Goal: Task Accomplishment & Management: Use online tool/utility

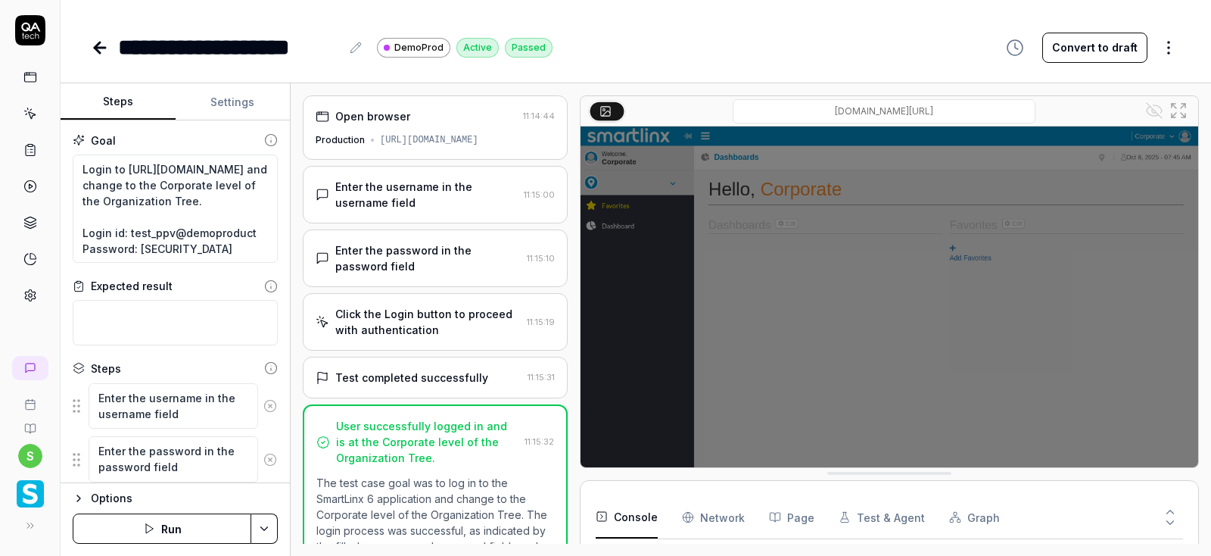
type textarea "*"
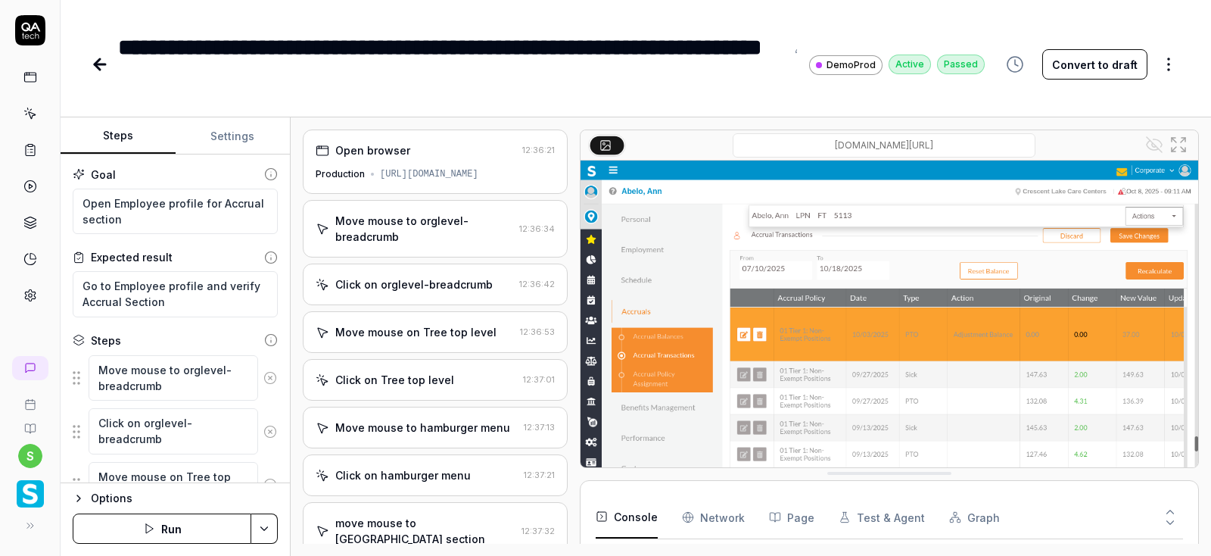
type textarea "*"
click at [100, 70] on icon at bounding box center [97, 64] width 5 height 11
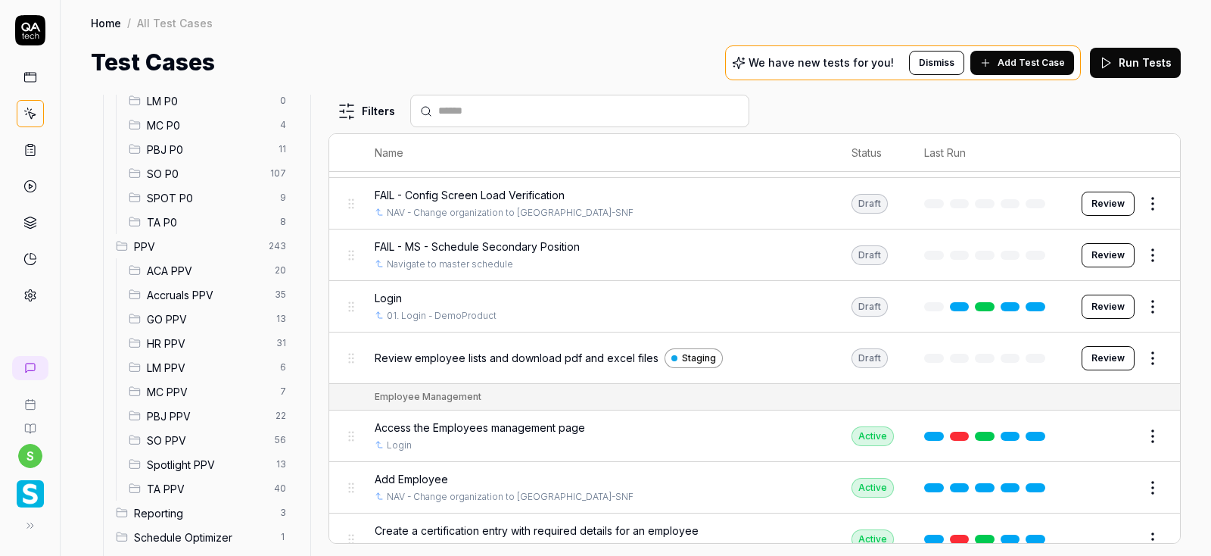
scroll to position [282, 0]
click at [160, 388] on span "MC PPV" at bounding box center [209, 388] width 124 height 16
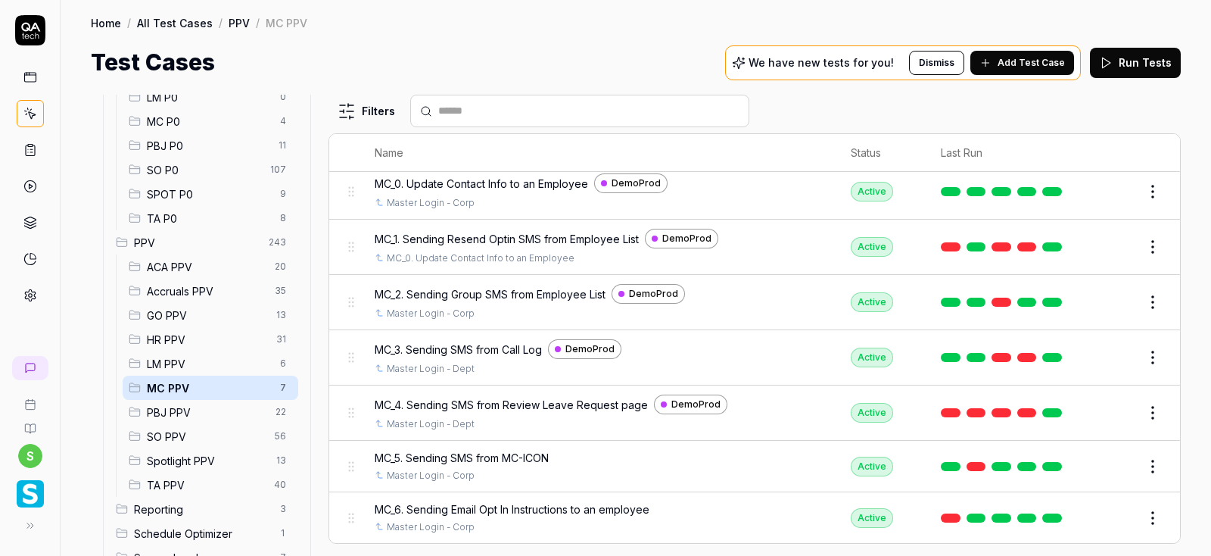
scroll to position [30, 0]
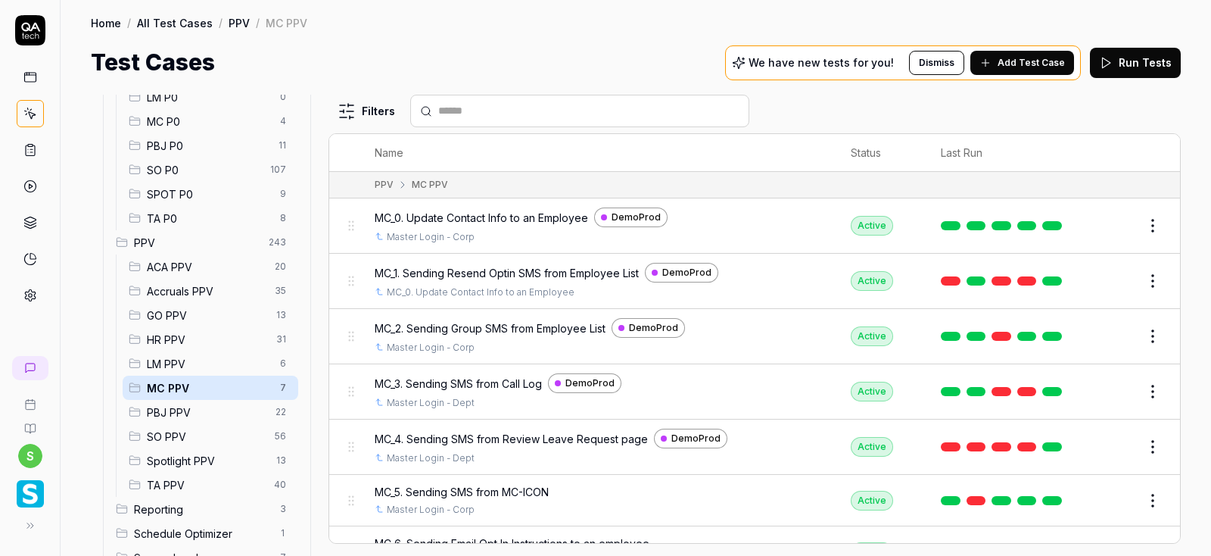
scroll to position [30, 0]
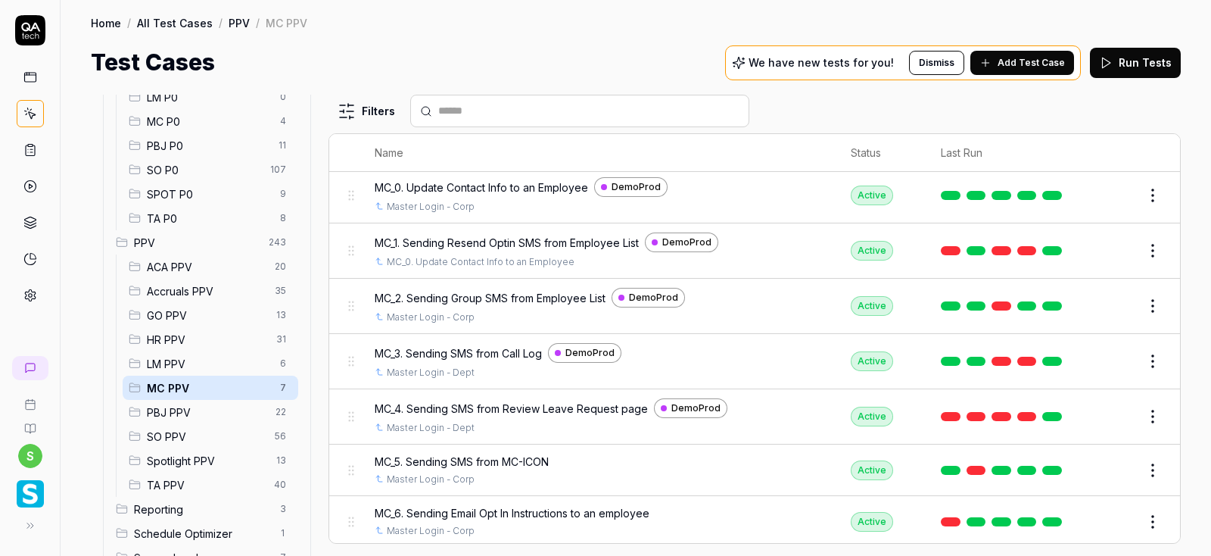
click at [171, 429] on span "SO PPV" at bounding box center [206, 437] width 119 height 16
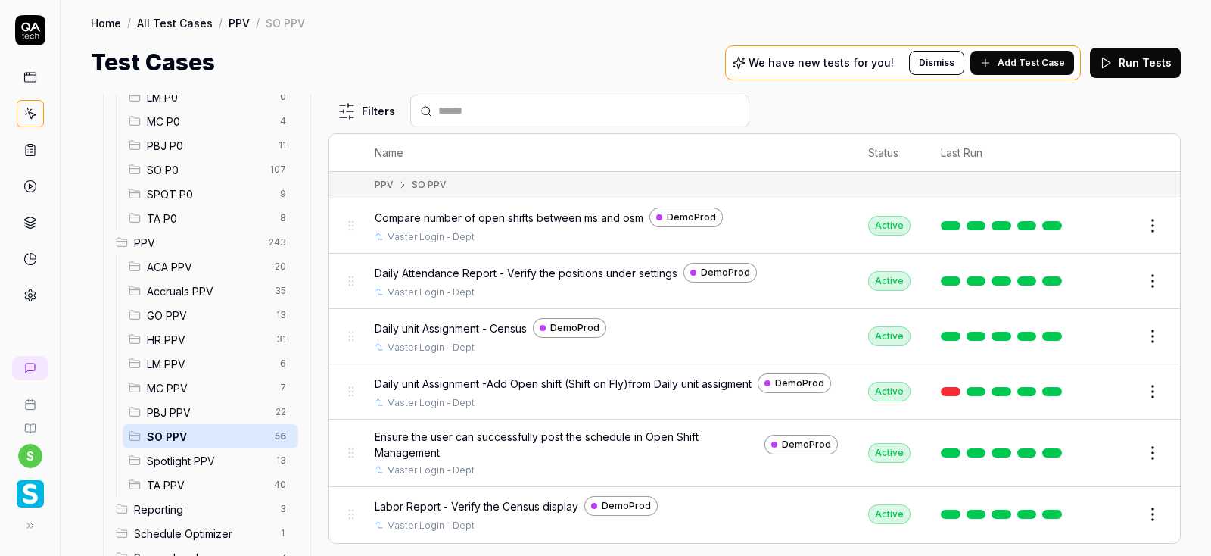
click at [185, 285] on span "Accruals PPV" at bounding box center [206, 291] width 119 height 16
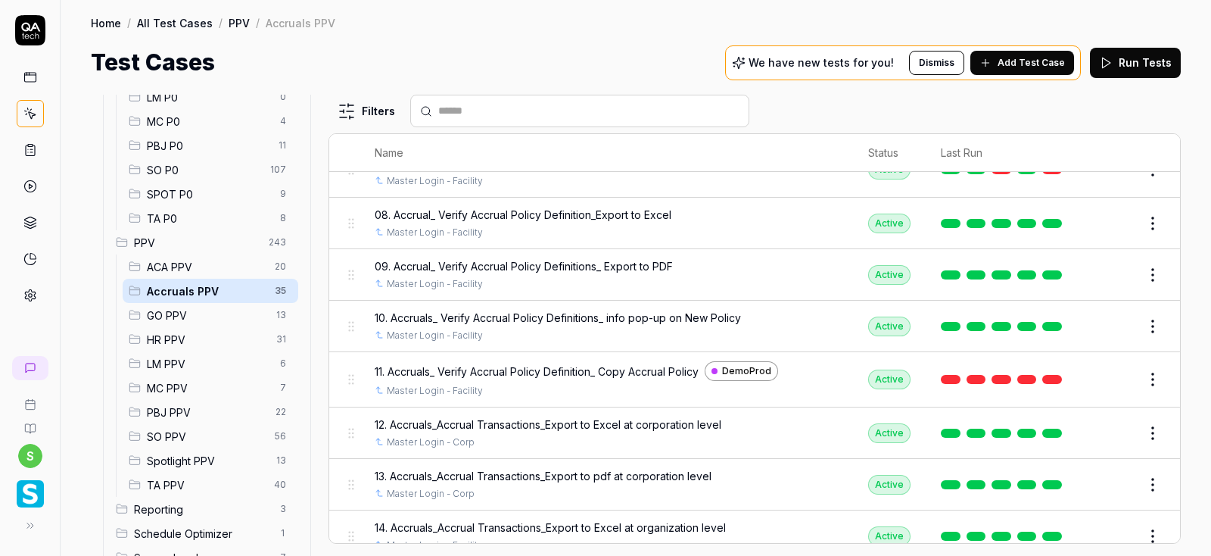
scroll to position [372, 0]
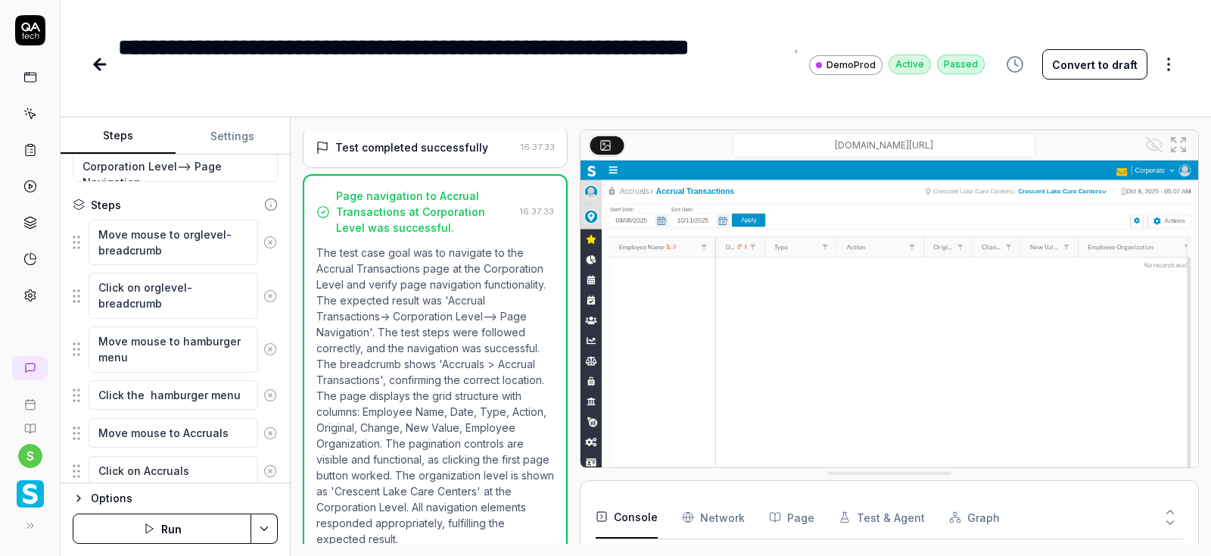
scroll to position [136, 0]
click at [195, 301] on textarea "Click on orglevel-breadcrumb" at bounding box center [174, 294] width 170 height 46
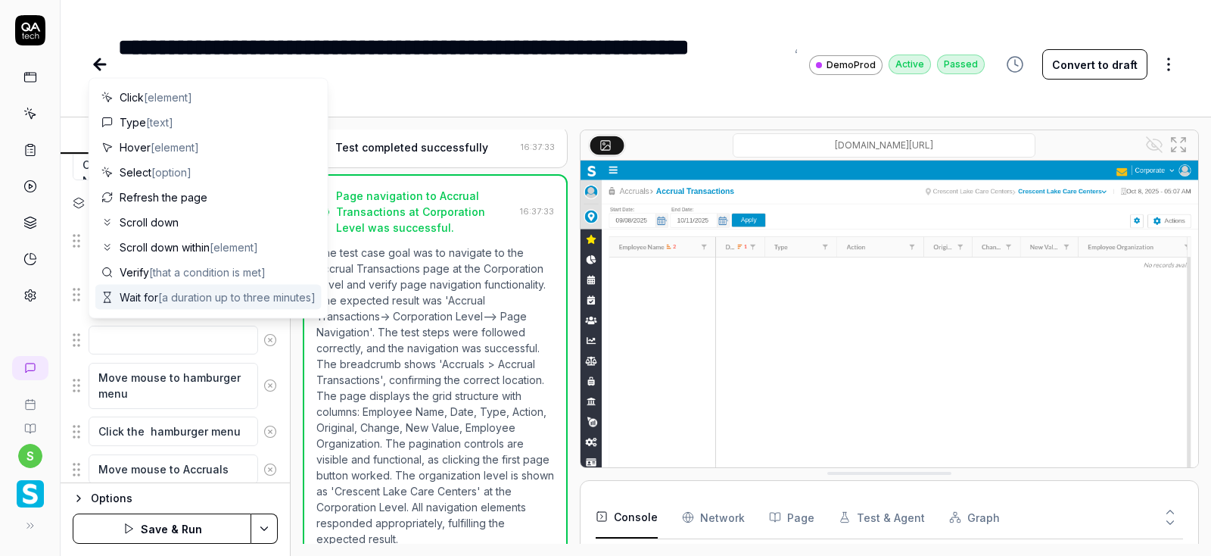
type textarea "*"
type textarea "M"
type textarea "*"
type textarea "Mo"
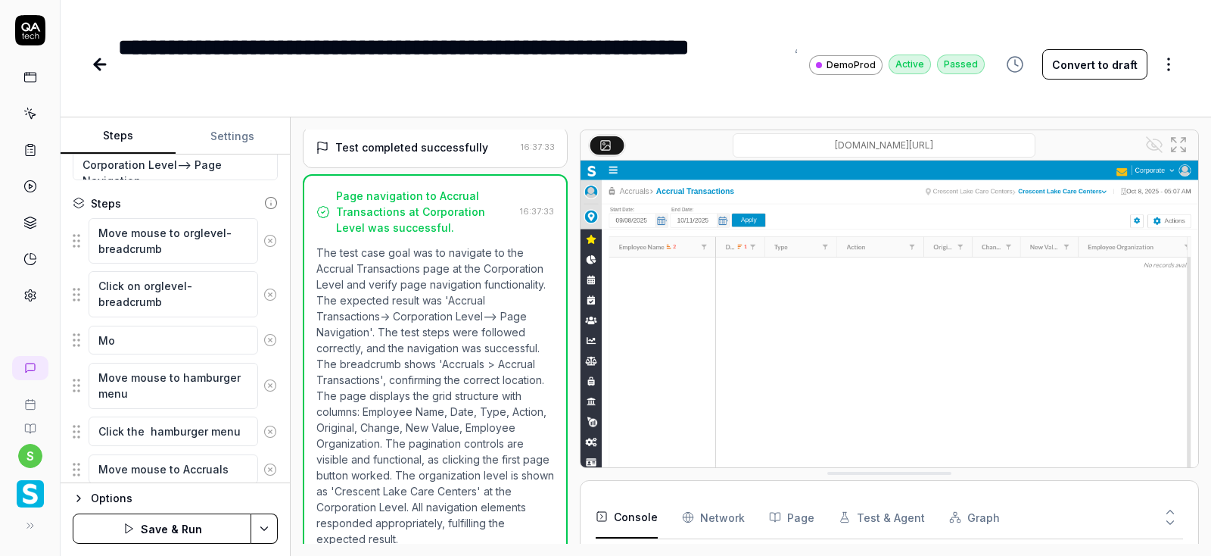
type textarea "*"
type textarea "Mov"
type textarea "*"
type textarea "Move"
type textarea "*"
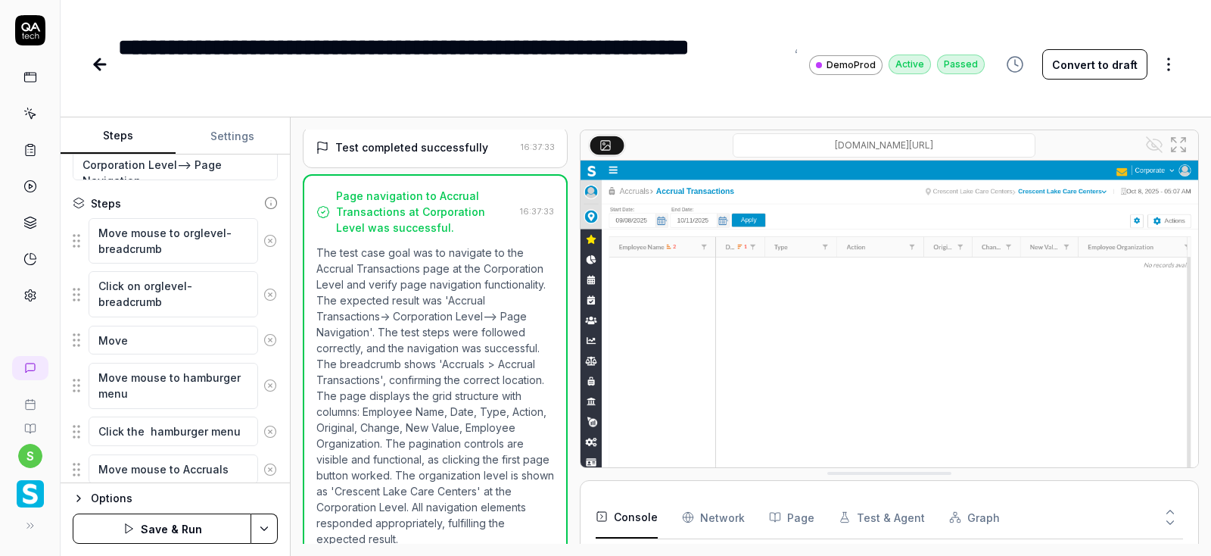
type textarea "Move"
type textarea "*"
type textarea "Move m"
type textarea "*"
type textarea "Move mo"
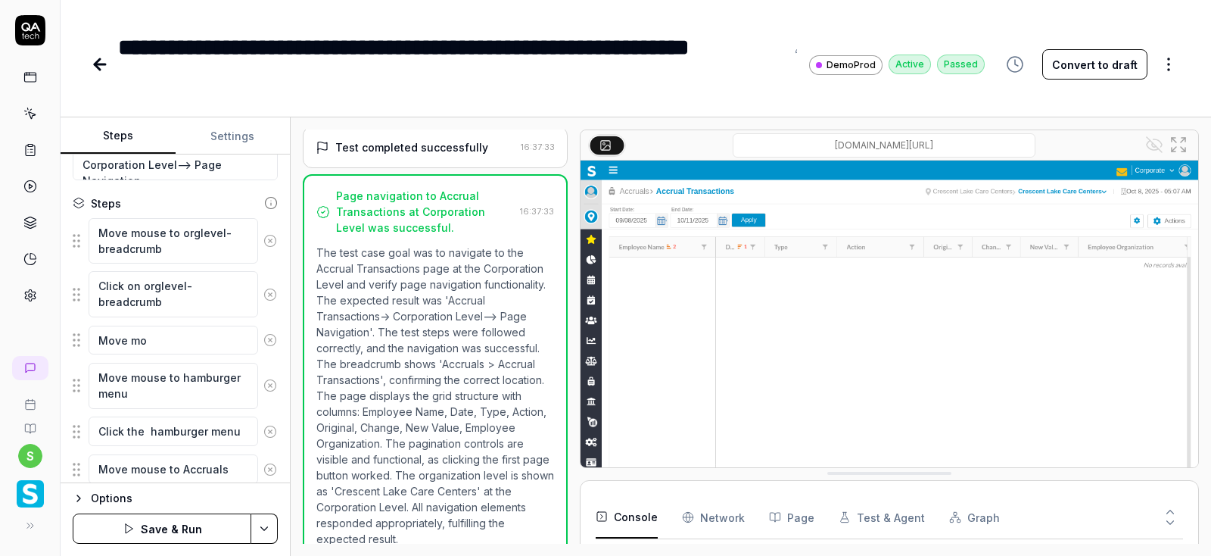
type textarea "*"
type textarea "Move mou"
type textarea "*"
type textarea "Move mous"
type textarea "*"
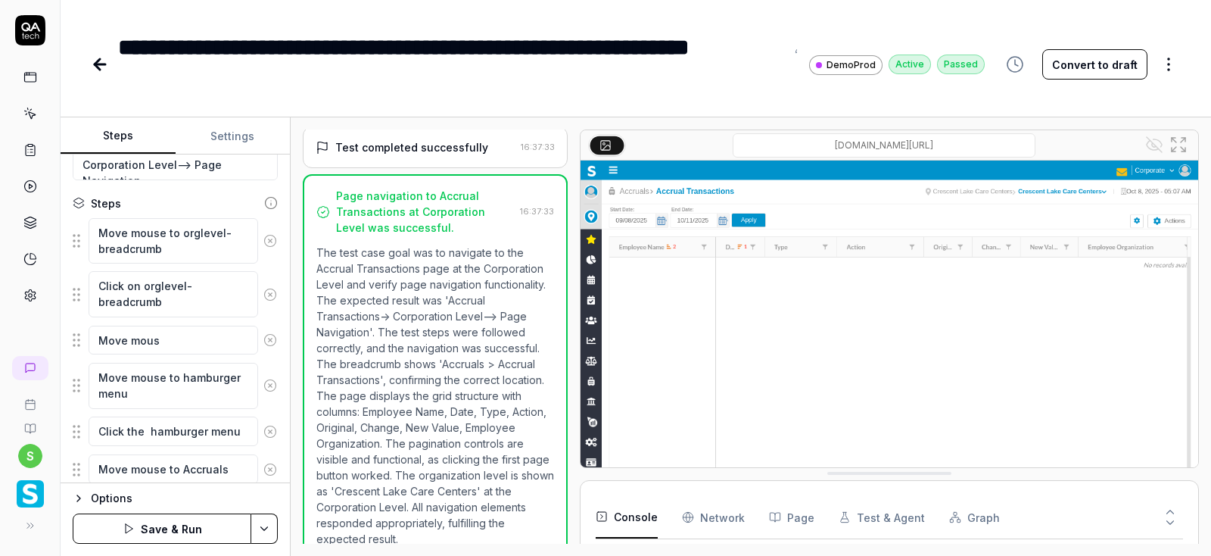
type textarea "Move mouse"
type textarea "*"
type textarea "Move mouse"
type textarea "*"
type textarea "Move mouse t"
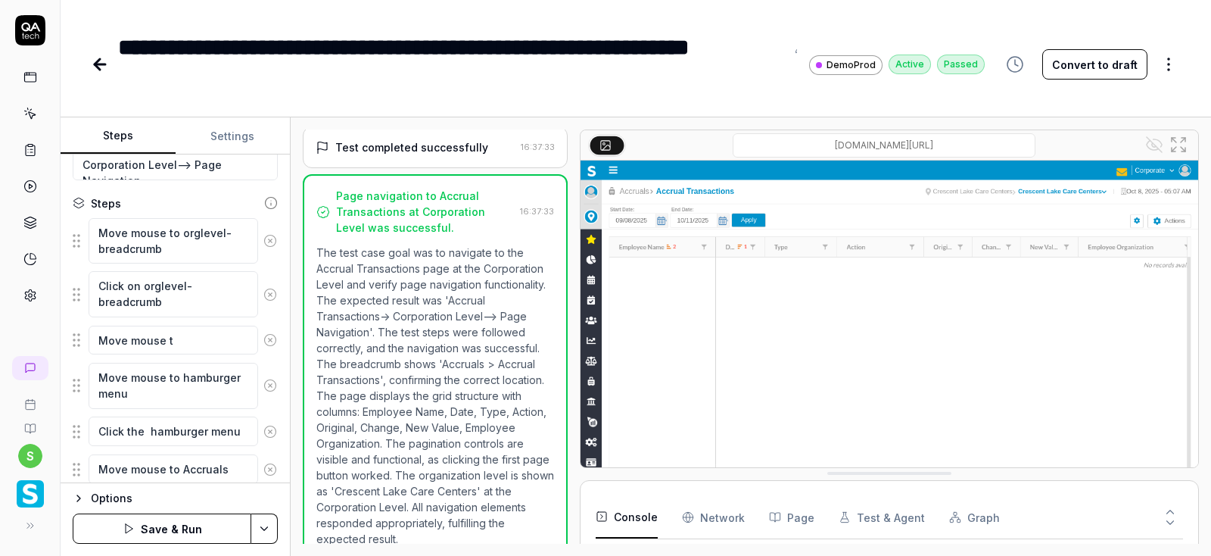
type textarea "*"
type textarea "Move mouse to"
type textarea "*"
type textarea "Move mouse to"
type textarea "*"
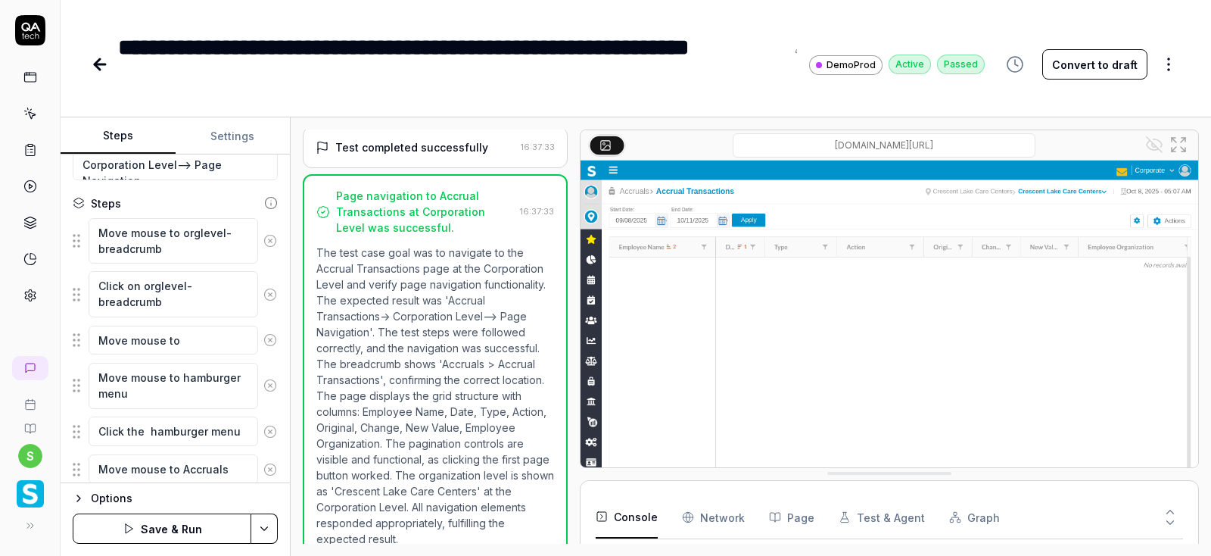
type textarea "Move mouse to C"
type textarea "*"
type textarea "Move mouse to Co"
type textarea "*"
type textarea "Move mouse to Cor"
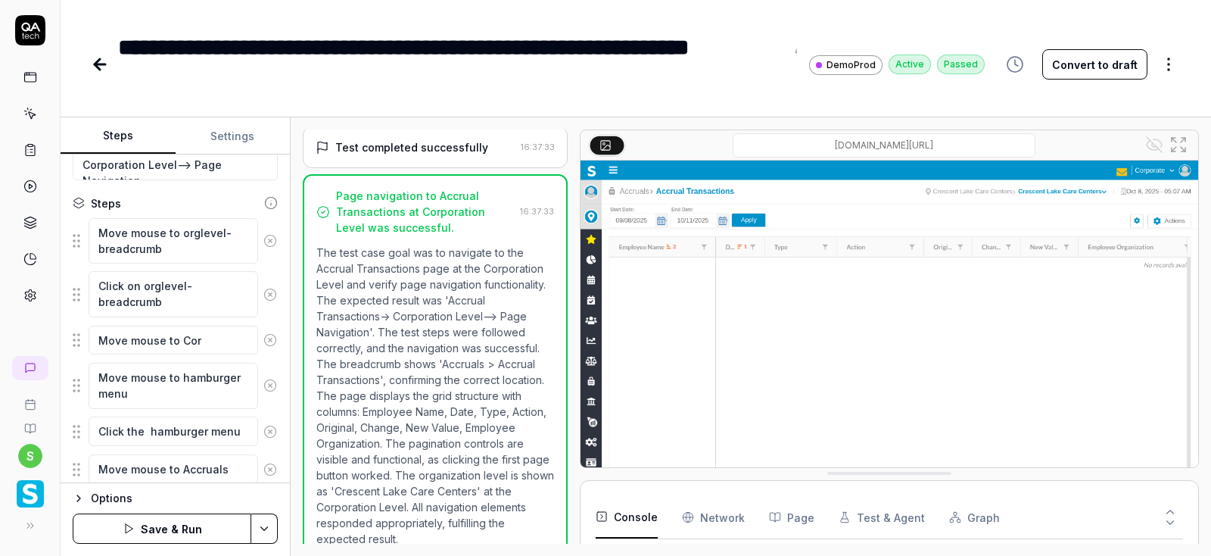
type textarea "*"
type textarea "Move mouse to Corp"
type textarea "*"
type textarea "Move mouse to Corpa"
type textarea "*"
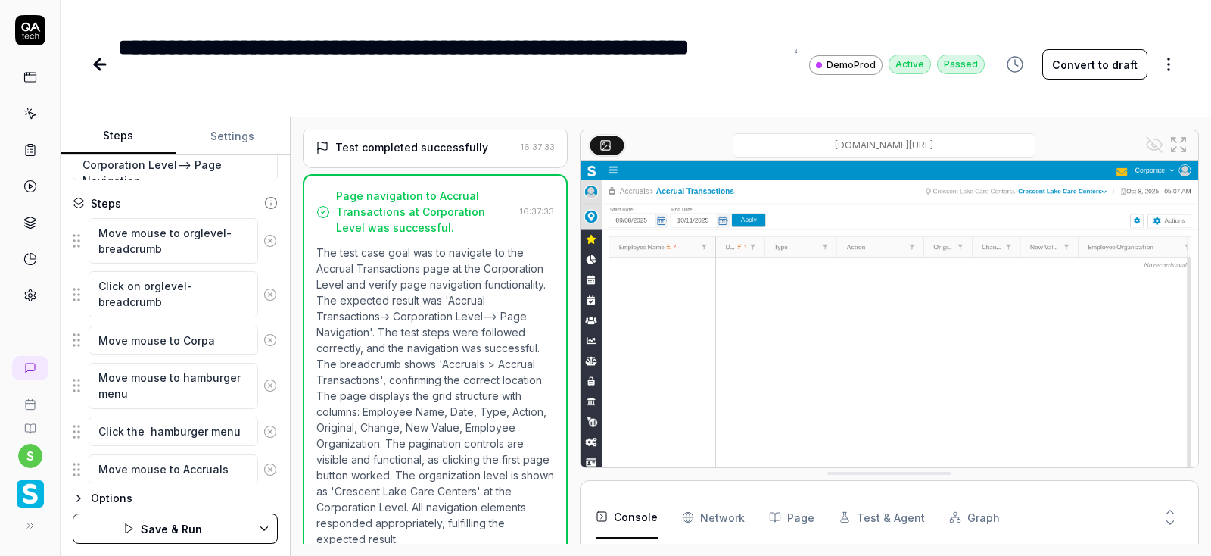
type textarea "Move mouse to Corpar"
type textarea "*"
type textarea "Move mouse to Corpara"
type textarea "*"
type textarea "Move mouse to Corparat"
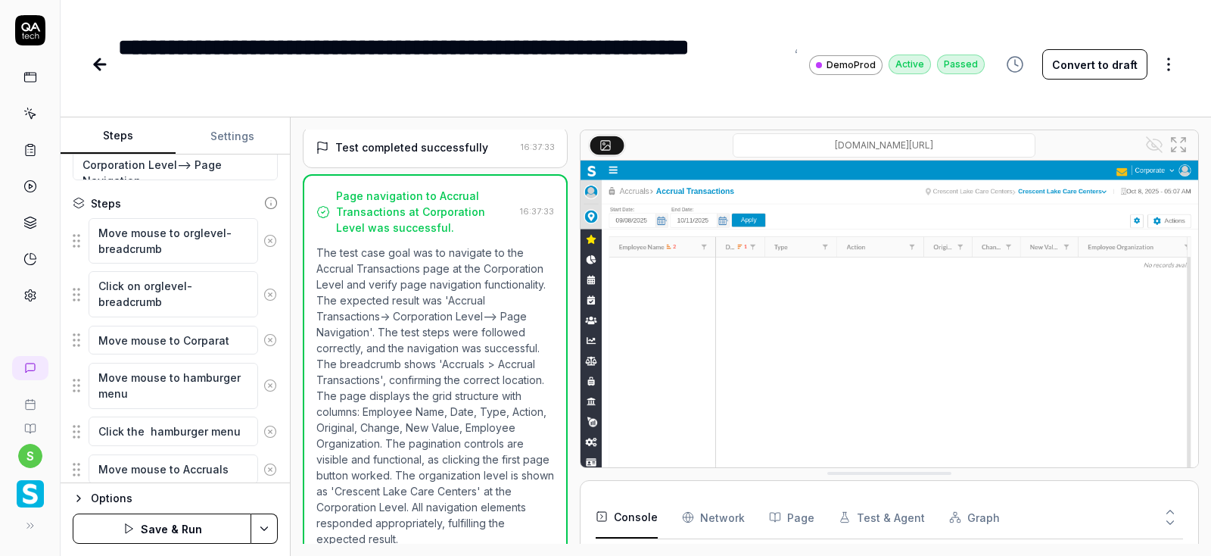
type textarea "*"
type textarea "Move mouse to Corparati"
type textarea "*"
type textarea "Move mouse to Corparat"
type textarea "*"
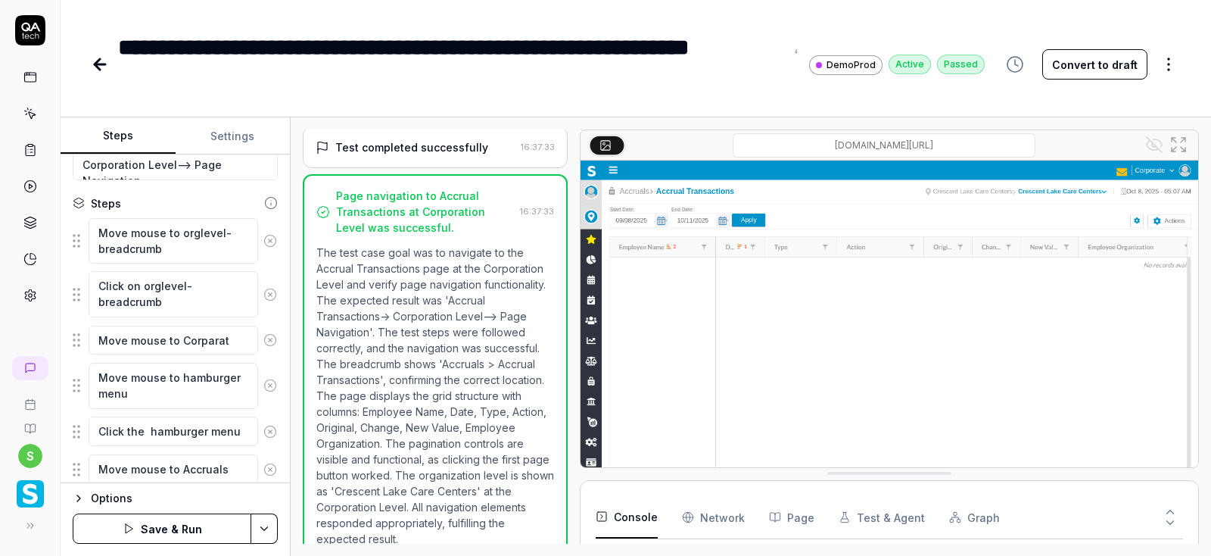
type textarea "Move mouse to Corpara"
type textarea "*"
type textarea "Move mouse to Corpar"
type textarea "*"
type textarea "Move mouse to Corpa"
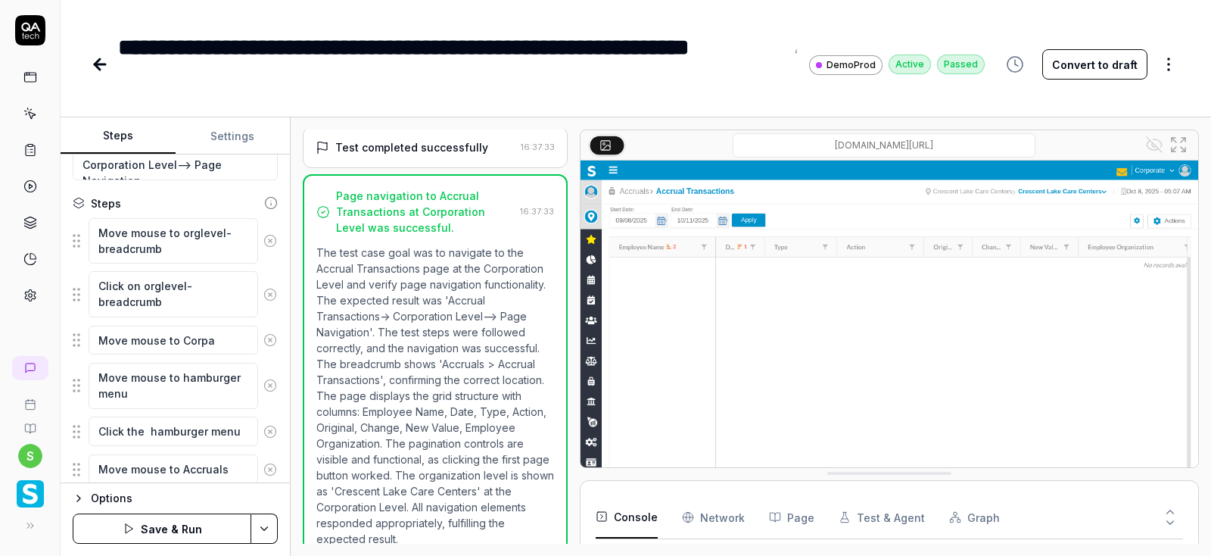
type textarea "*"
type textarea "Move mouse to Corp"
type textarea "*"
type textarea "Move mouse to Corpo"
type textarea "*"
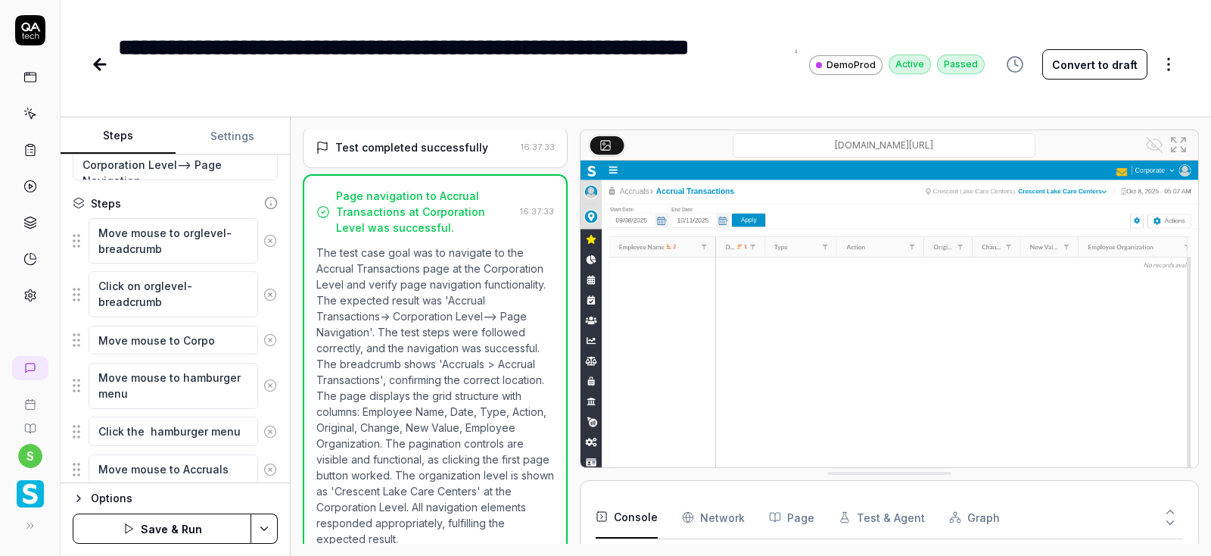
type textarea "Move mouse to Corpor"
type textarea "*"
type textarea "Move mouse to Corpora"
type textarea "*"
type textarea "Move mouse to Corporat"
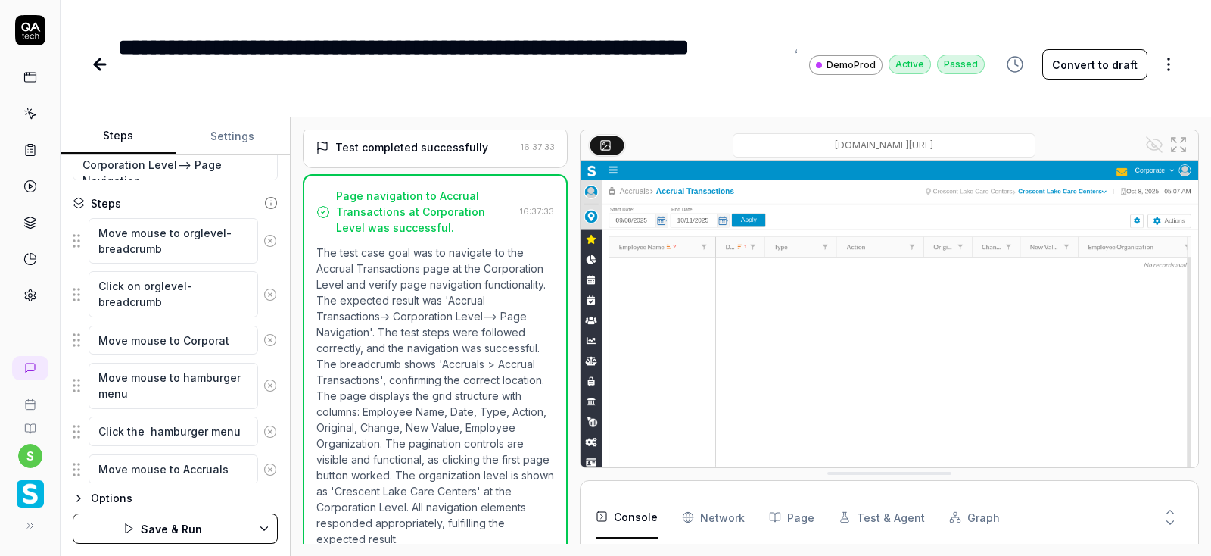
type textarea "*"
type textarea "Move mouse to Corporati"
type textarea "*"
type textarea "Move mouse to Corporatio"
type textarea "*"
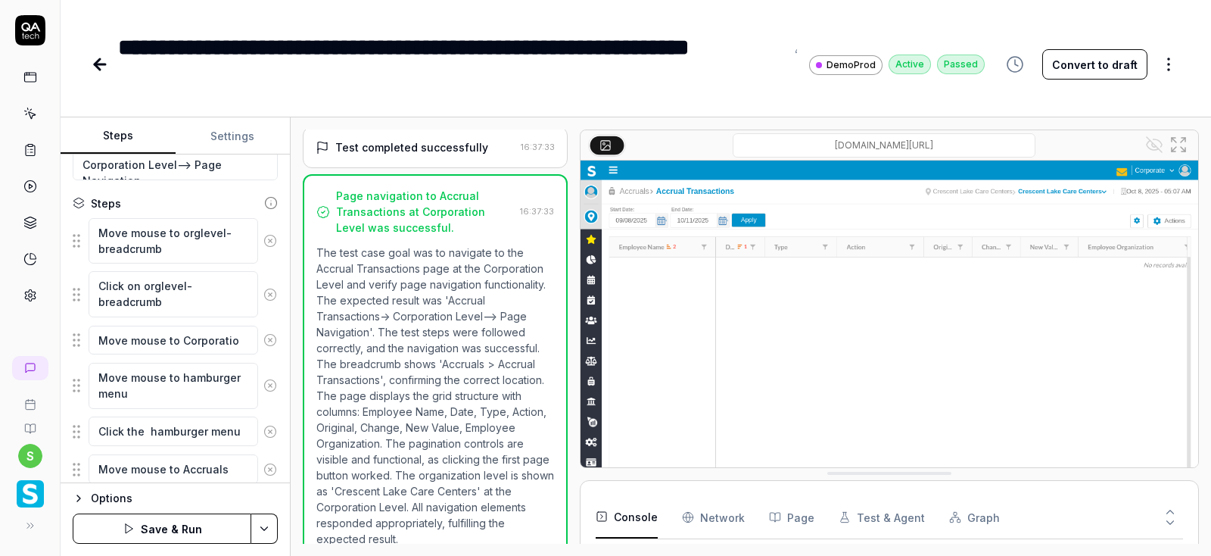
type textarea "Move mouse to Corporation"
type textarea "*"
type textarea "Move mouse to Corporation"
type textarea "*"
type textarea "Move mouse to Corporation l"
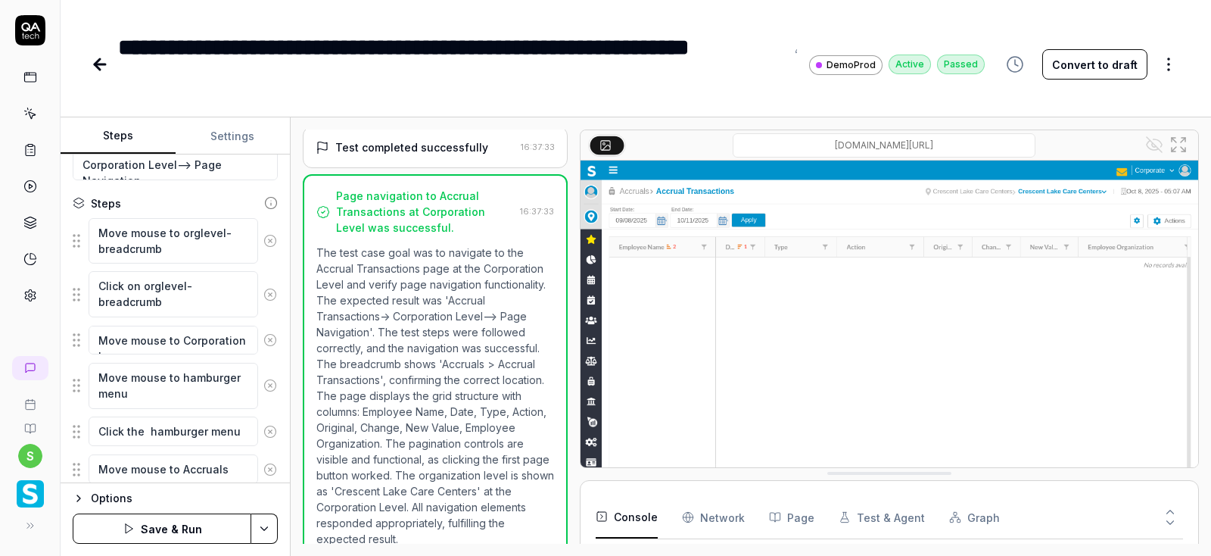
type textarea "*"
type textarea "Move mouse to Corporation le"
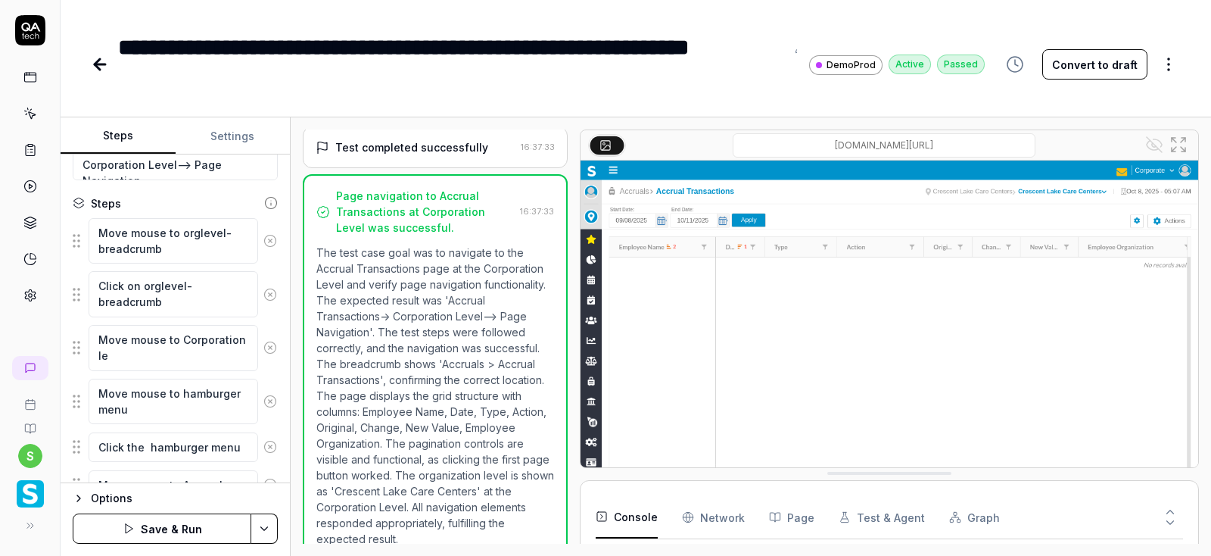
type textarea "*"
type textarea "Move mouse to Corporation lev"
type textarea "*"
type textarea "Move mouse to Corporation leve"
type textarea "*"
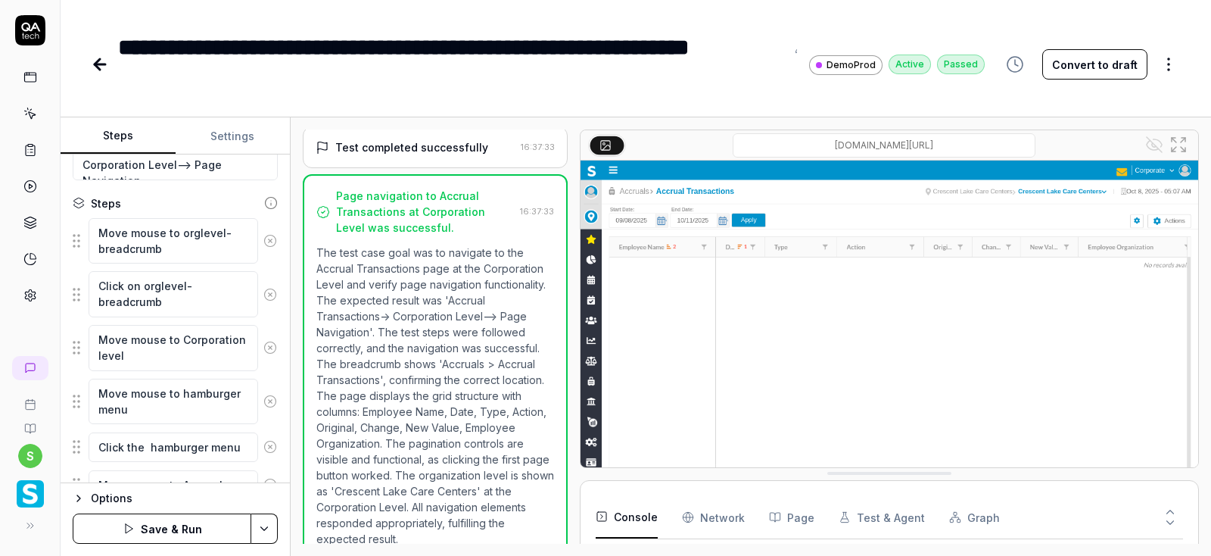
type textarea "Move mouse to Corporation level"
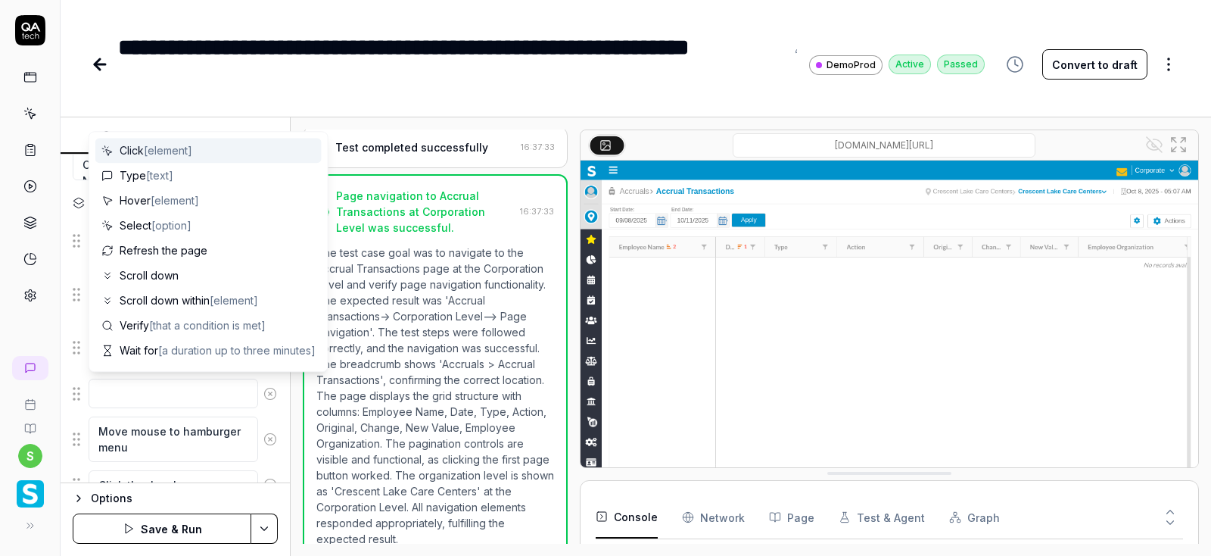
type textarea "*"
type textarea "C"
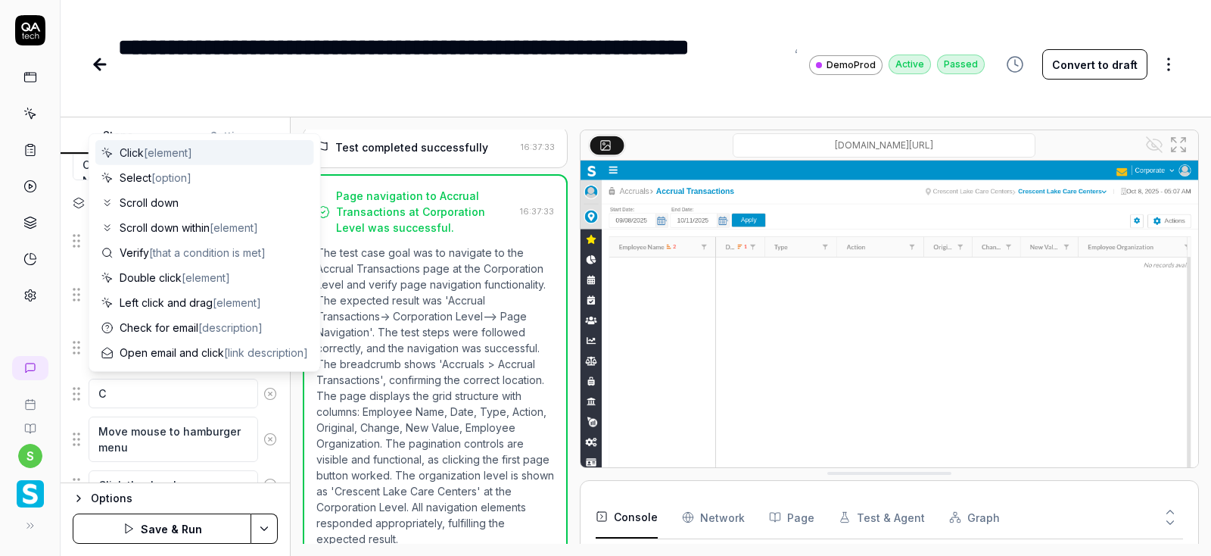
type textarea "*"
type textarea "Cl"
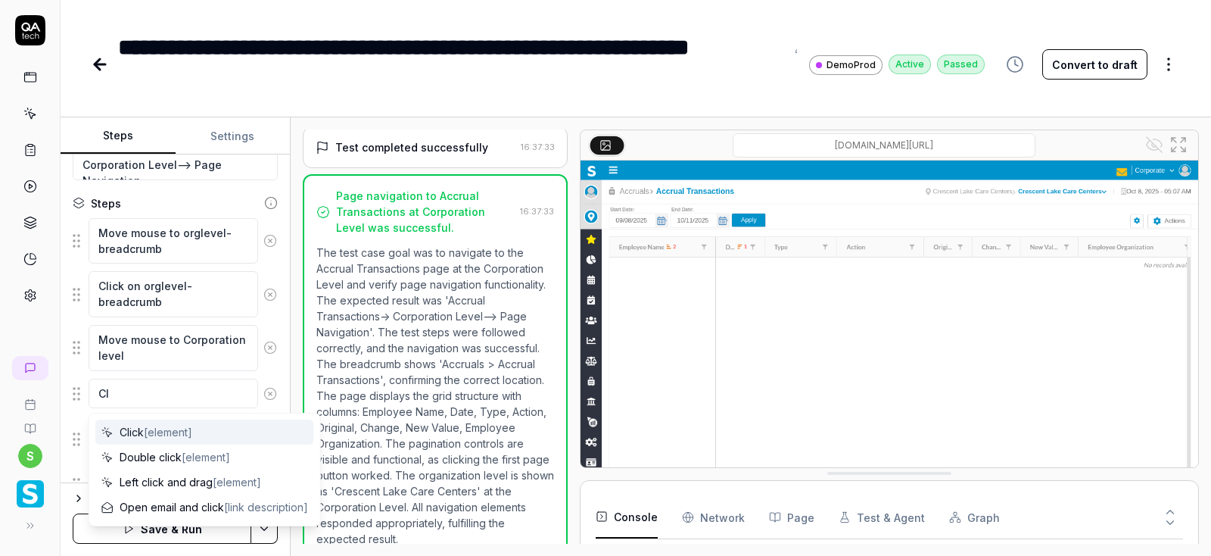
type textarea "*"
type textarea "Cli"
type textarea "*"
type textarea "Clic"
type textarea "*"
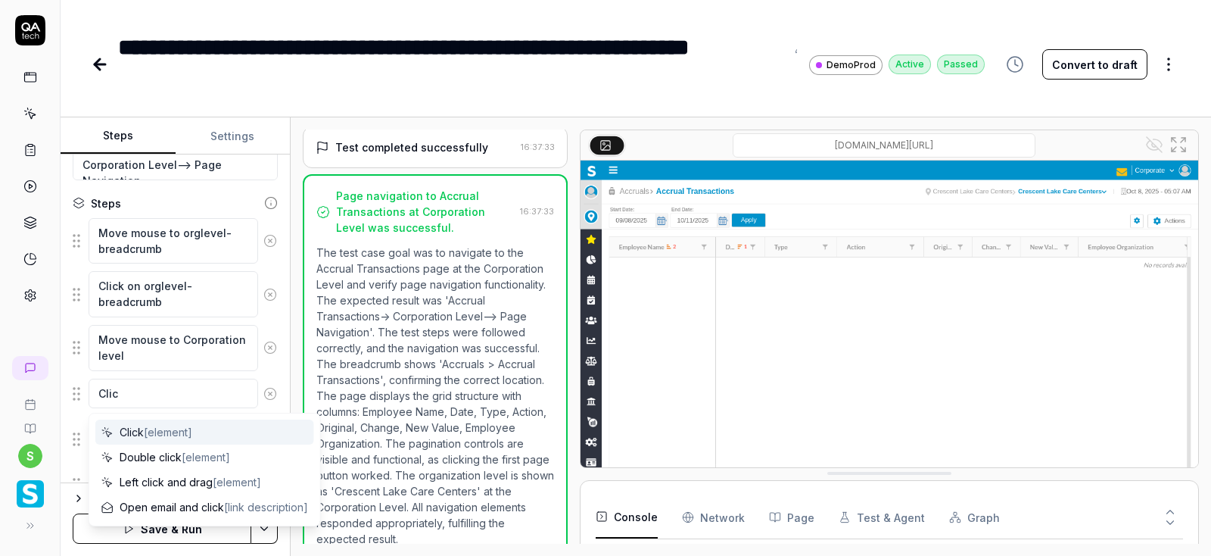
type textarea "Click"
type textarea "*"
type textarea "Click"
type textarea "*"
type textarea "Click o"
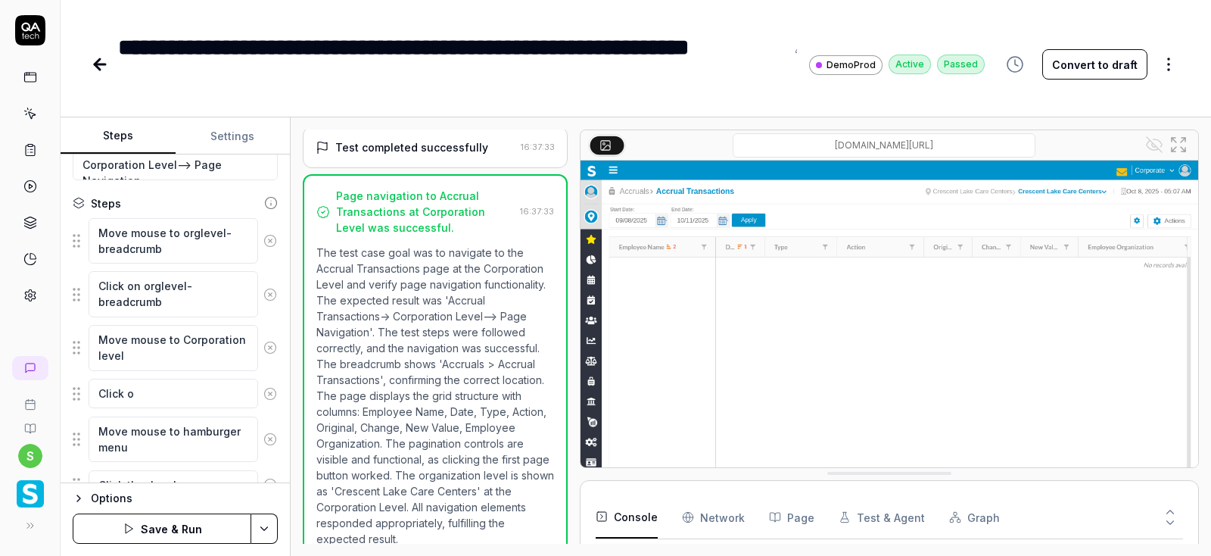
type textarea "*"
type textarea "Click on"
type textarea "*"
type textarea "Click on"
type textarea "*"
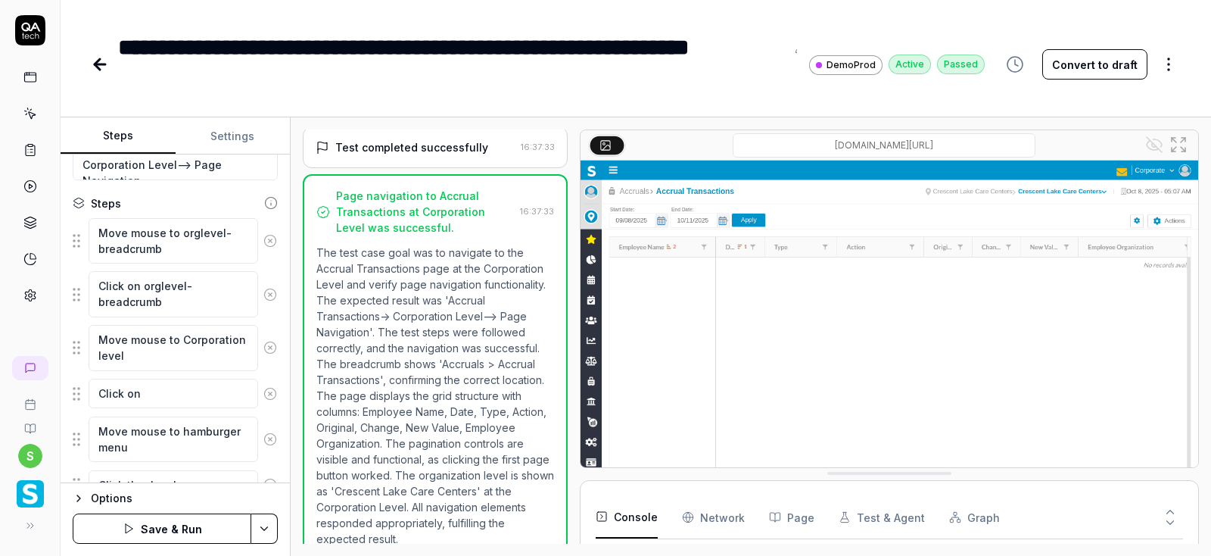
type textarea "Click on e"
type textarea "*"
type textarea "Click on ex"
type textarea "*"
type textarea "Click on exp"
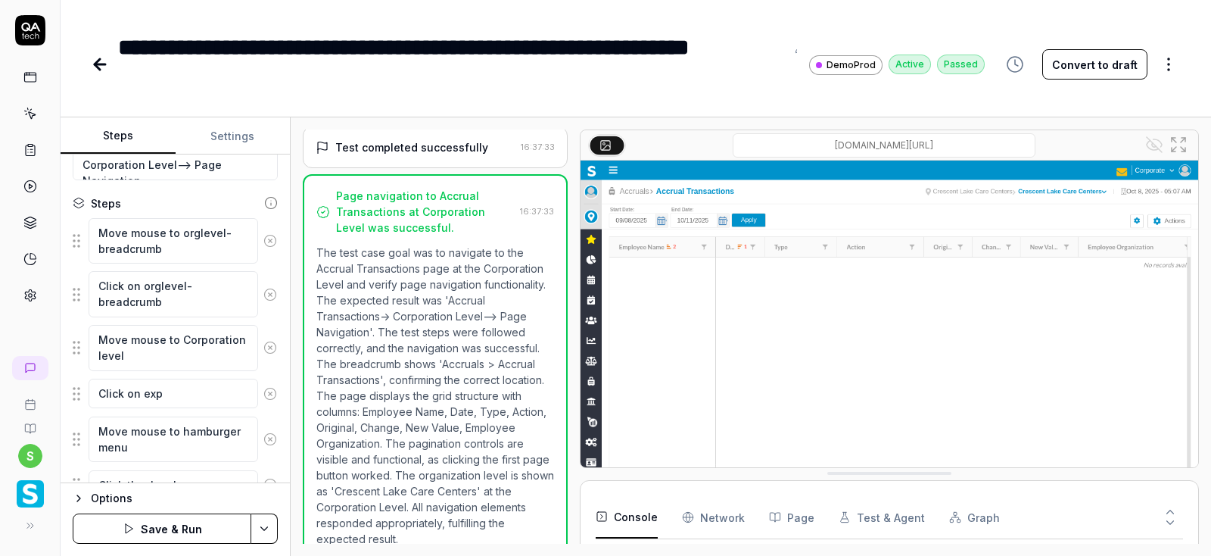
type textarea "*"
type textarea "Click on expa"
type textarea "*"
type textarea "Click on expan"
type textarea "*"
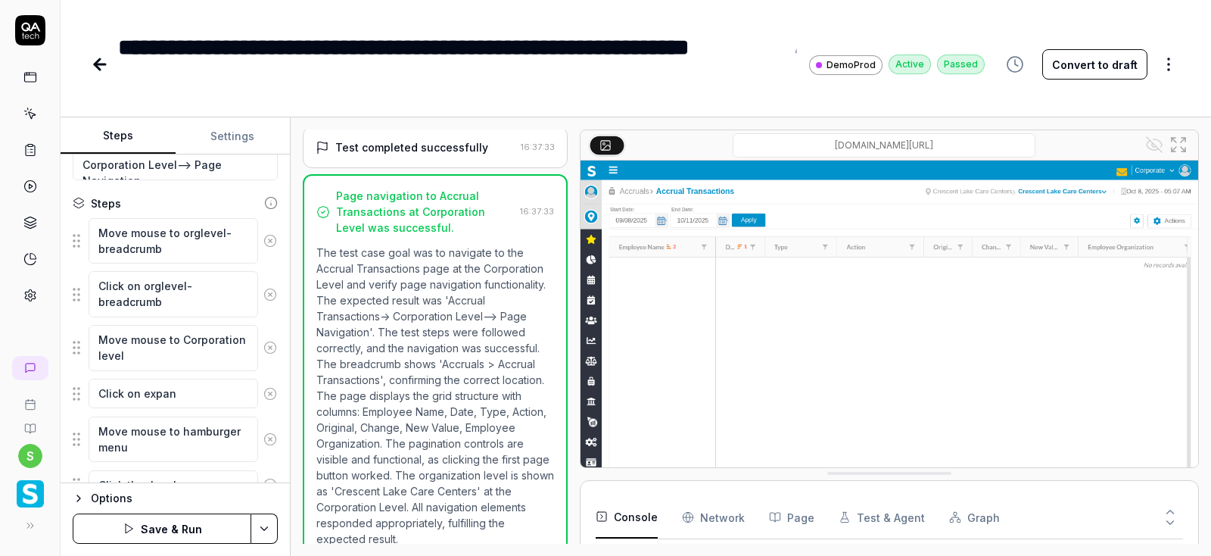
type textarea "Click on expand"
type textarea "*"
type textarea "Click on expand"
type textarea "*"
type textarea "Click on expand a"
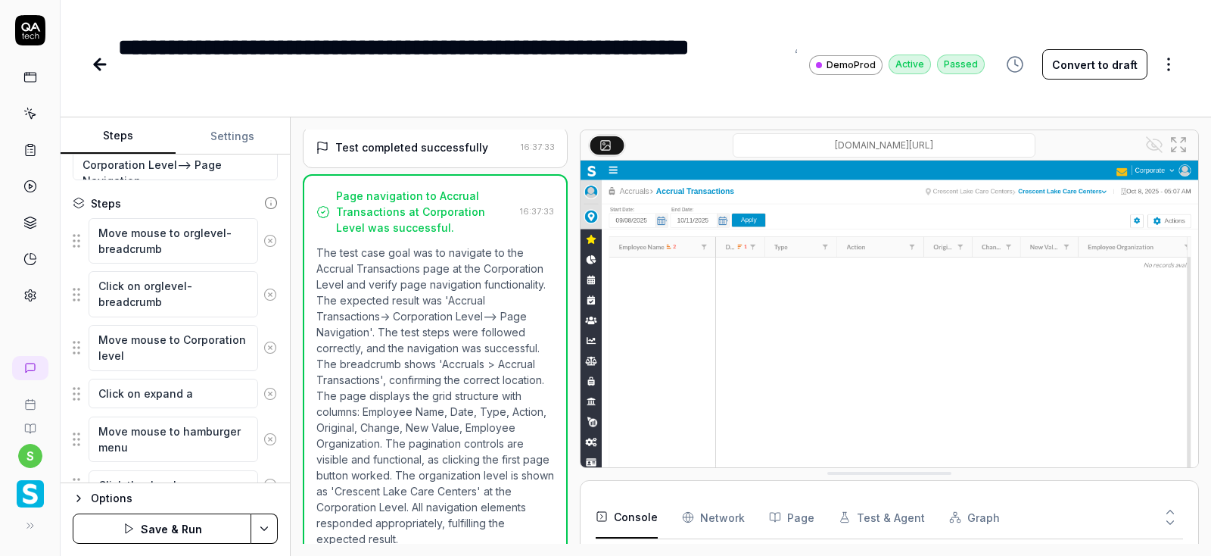
type textarea "*"
type textarea "Click on expand ar"
type textarea "*"
type textarea "Click on expand arr"
type textarea "*"
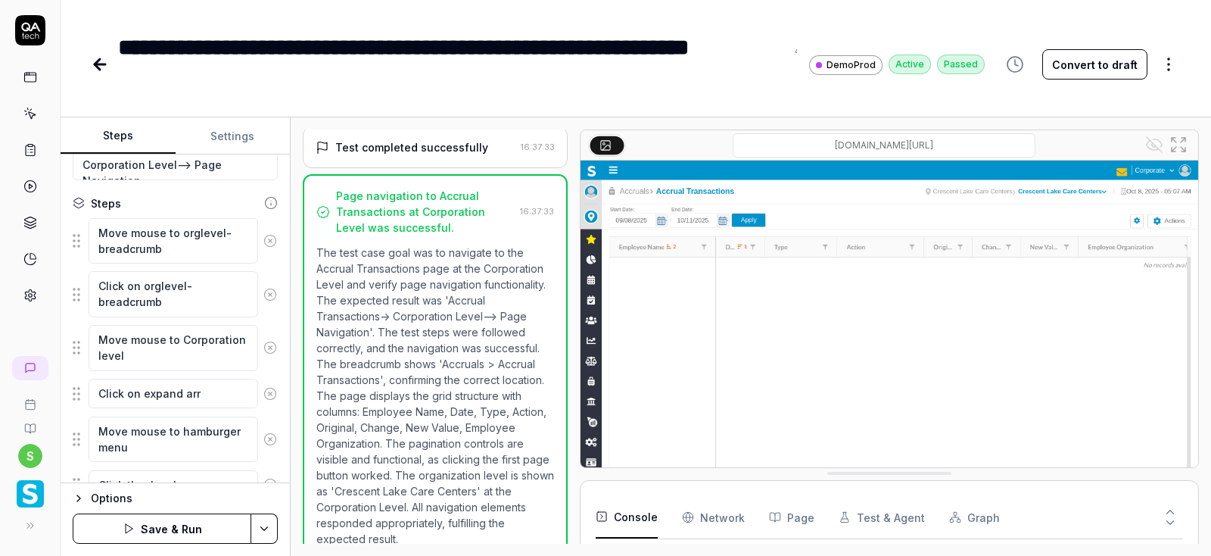
type textarea "Click on expand arro"
type textarea "*"
type textarea "Click on expand arrow"
type textarea "*"
type textarea "Click on expand arrow"
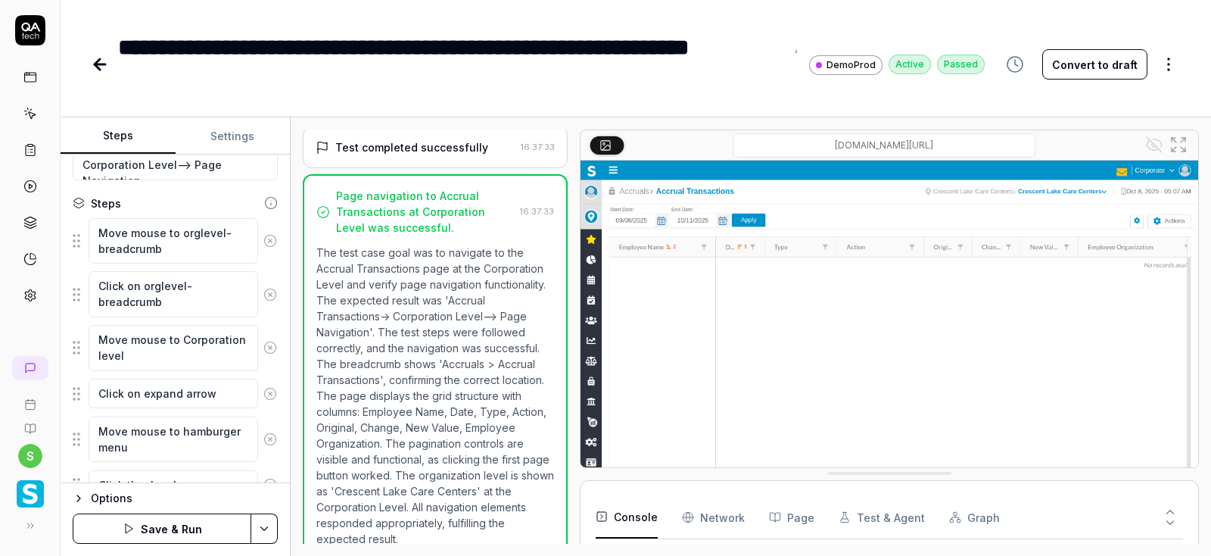
type textarea "*"
type textarea "Click on expand arrow a"
type textarea "*"
type textarea "Click on expand arrow at"
type textarea "*"
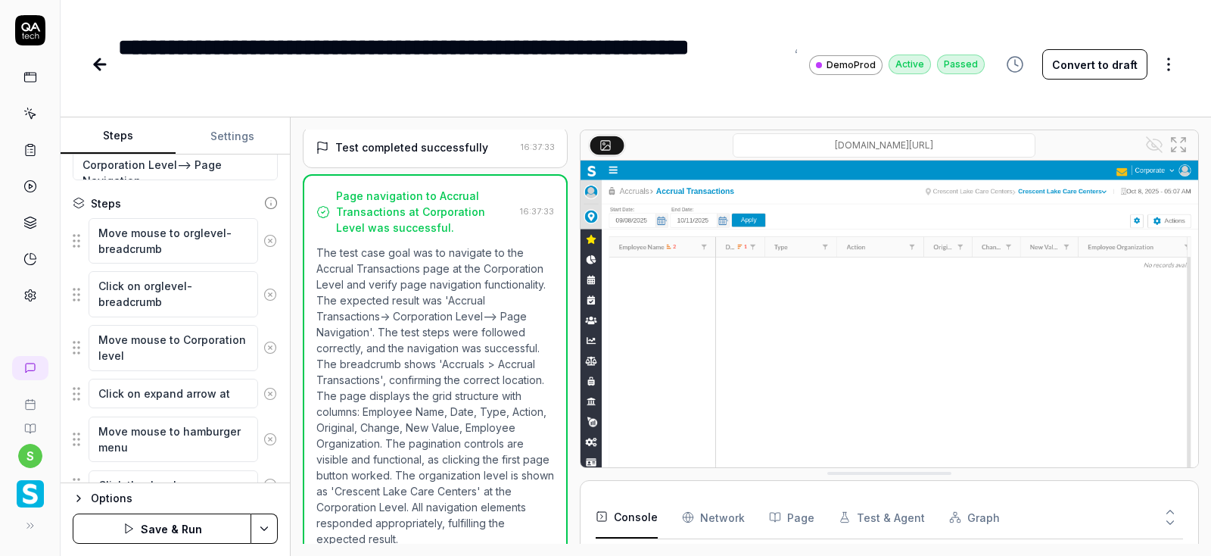
type textarea "Click on expand arrow at"
type textarea "*"
type textarea "Click on expand arrow at c"
type textarea "*"
type textarea "Click on expand arrow at co"
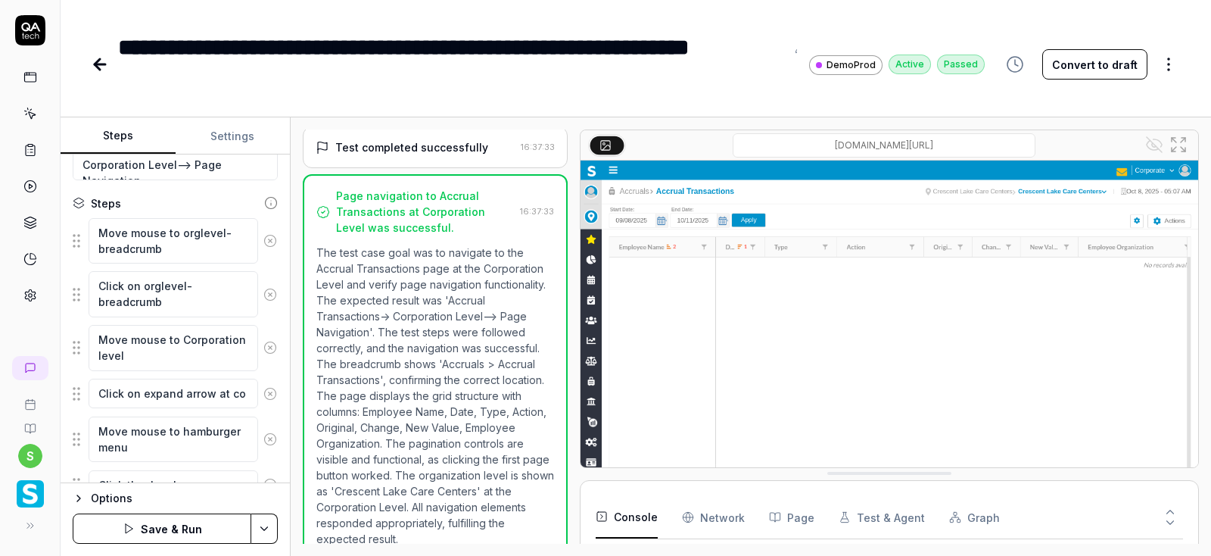
type textarea "*"
type textarea "Click on expand arrow at cor"
type textarea "*"
type textarea "Click on expand arrow at corp"
type textarea "*"
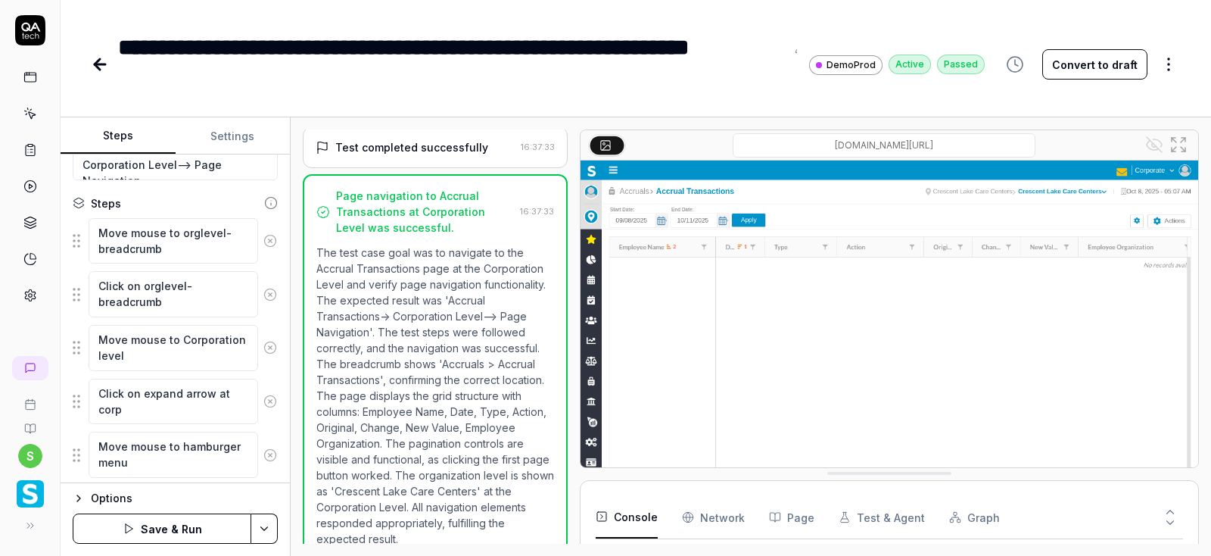
type textarea "Click on expand arrow at corpo"
type textarea "*"
type textarea "Click on expand arrow at corpor"
type textarea "*"
type textarea "Click on expand arrow at corporat"
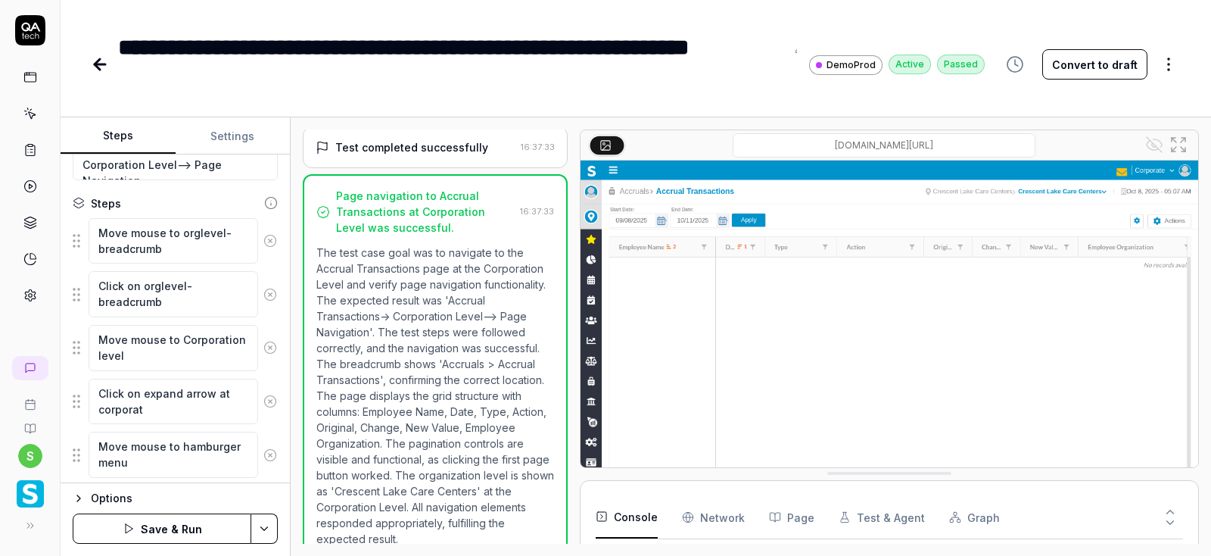
type textarea "*"
type textarea "Click on expand arrow at corporati"
type textarea "*"
type textarea "Click on expand arrow at corporatio"
type textarea "*"
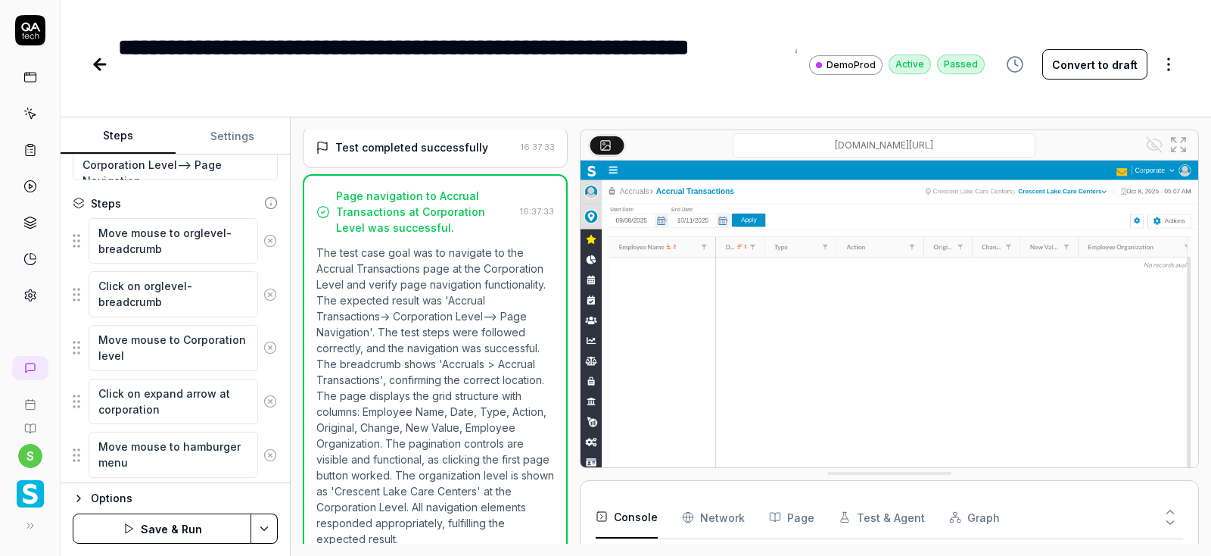
type textarea "Click on expand arrow at corporation"
type textarea "*"
type textarea "Click on expand arrow at corporation l"
type textarea "*"
type textarea "Click on expand arrow at corporation le"
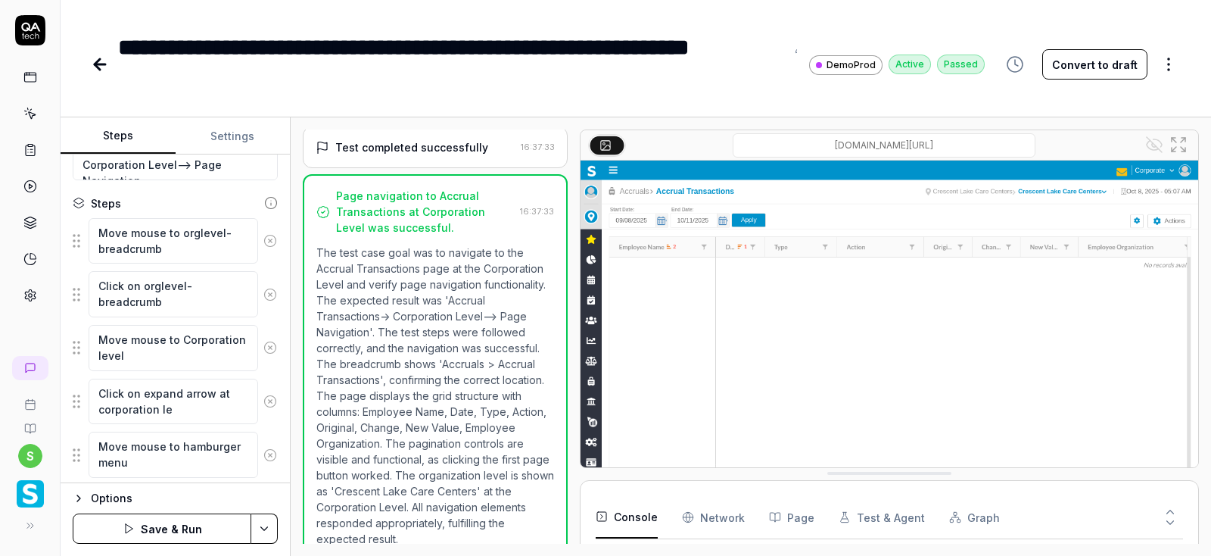
type textarea "*"
type textarea "Click on expand arrow at corporation lev"
type textarea "*"
type textarea "Click on expand arrow at corporation leve"
type textarea "*"
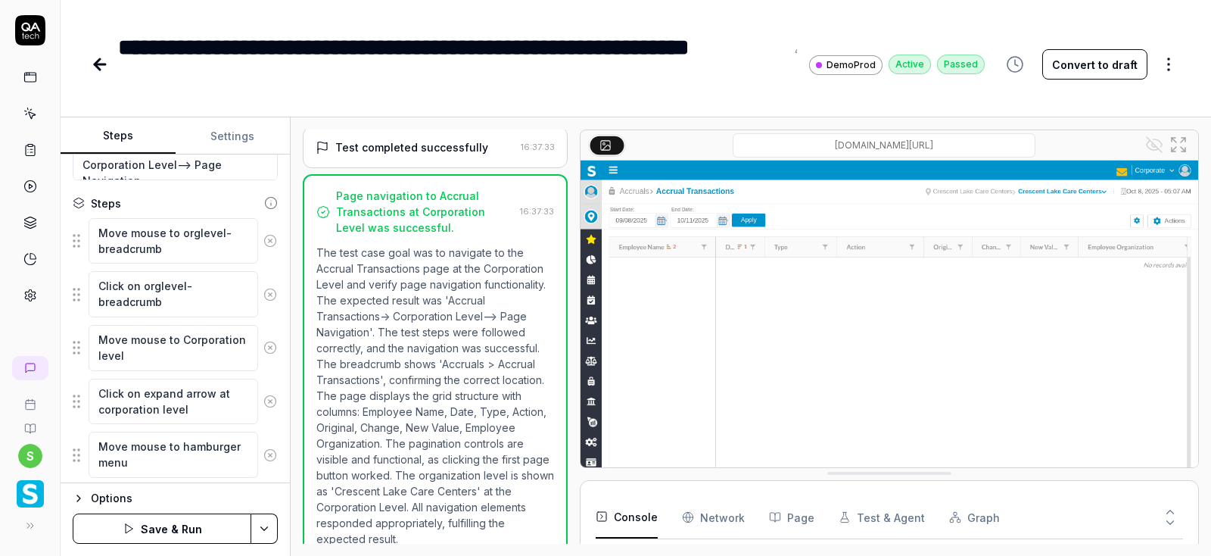
type textarea "Click on expand arrow at corporation level"
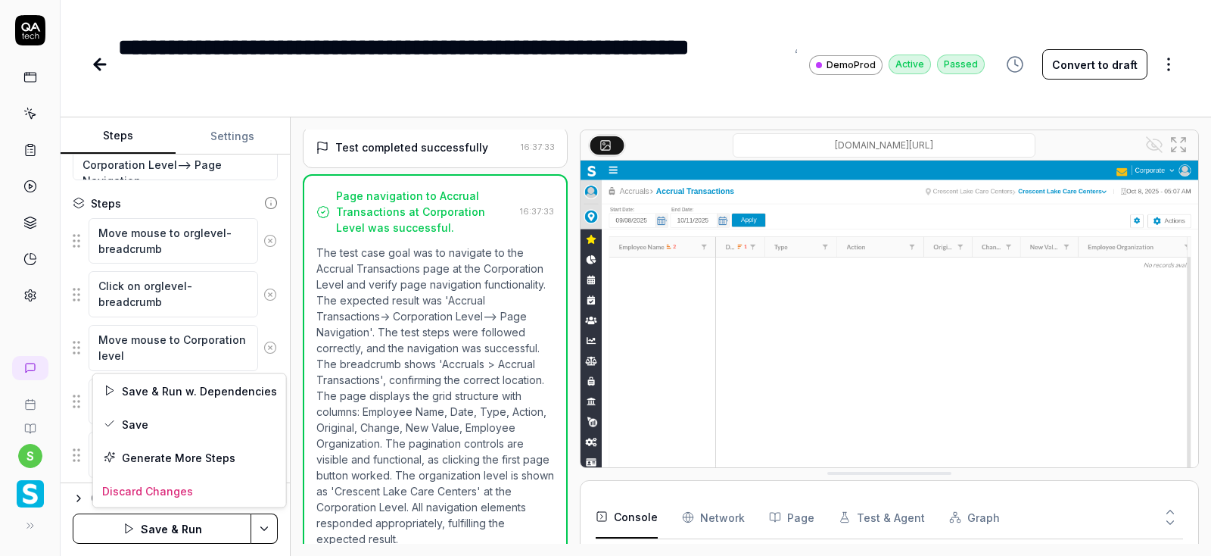
scroll to position [68, 0]
click at [262, 525] on html "**********" at bounding box center [605, 278] width 1211 height 556
click at [135, 426] on div "Save" at bounding box center [189, 423] width 193 height 33
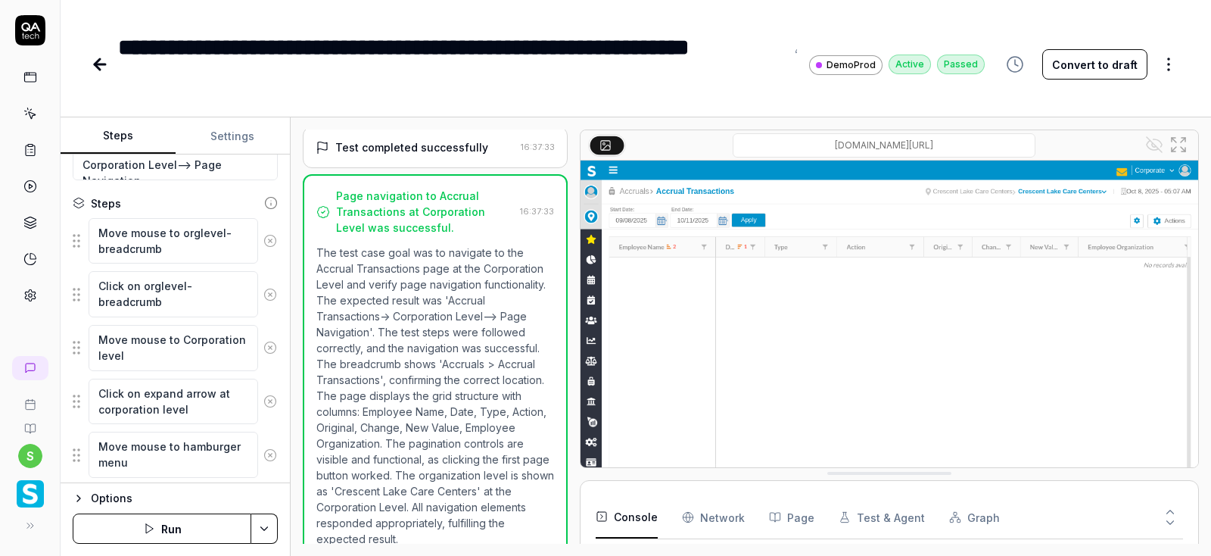
click at [183, 528] on button "Run" at bounding box center [162, 528] width 179 height 30
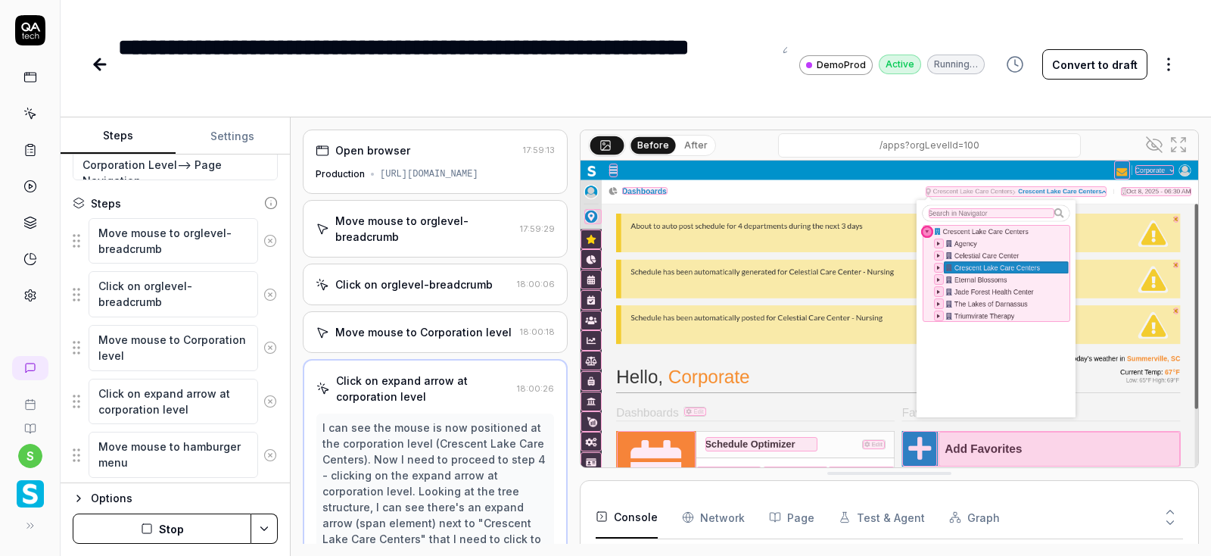
scroll to position [137, 0]
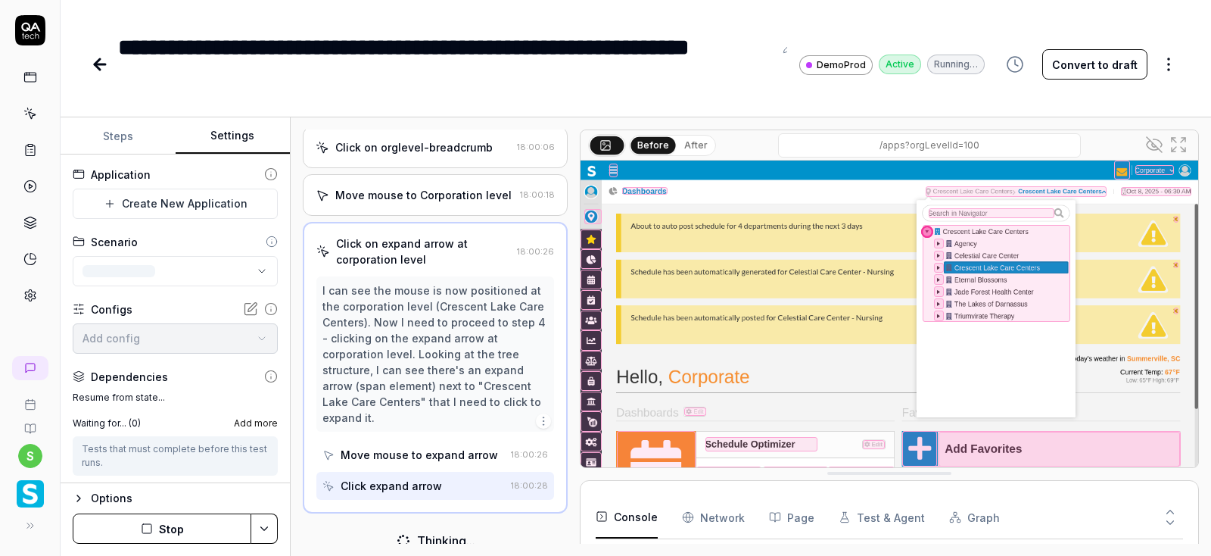
click at [229, 130] on button "Settings" at bounding box center [233, 136] width 115 height 36
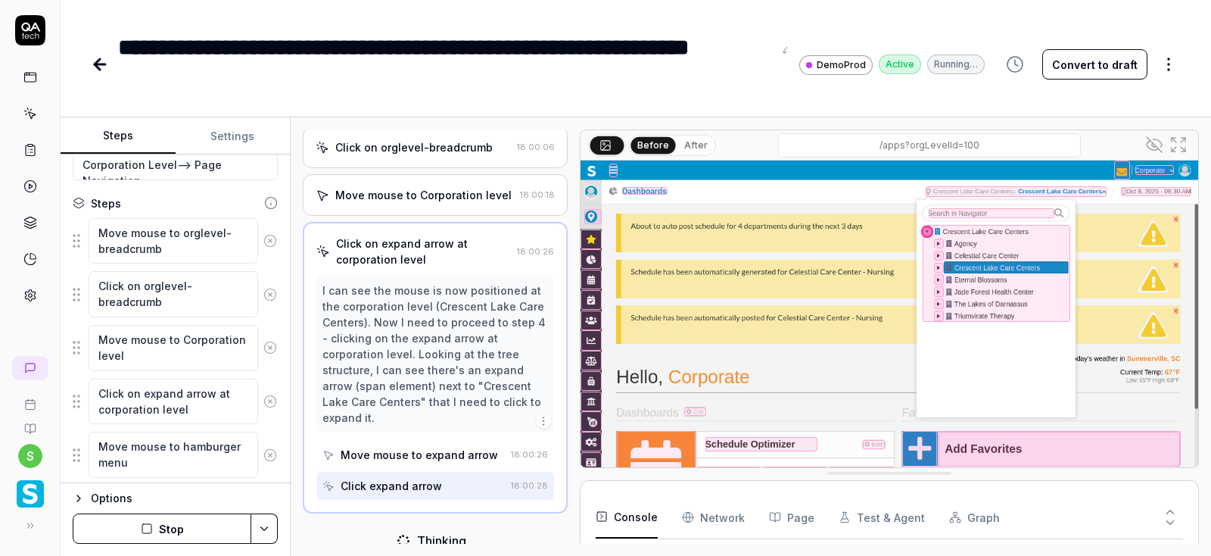
scroll to position [136, 0]
click at [123, 139] on button "Steps" at bounding box center [118, 136] width 115 height 36
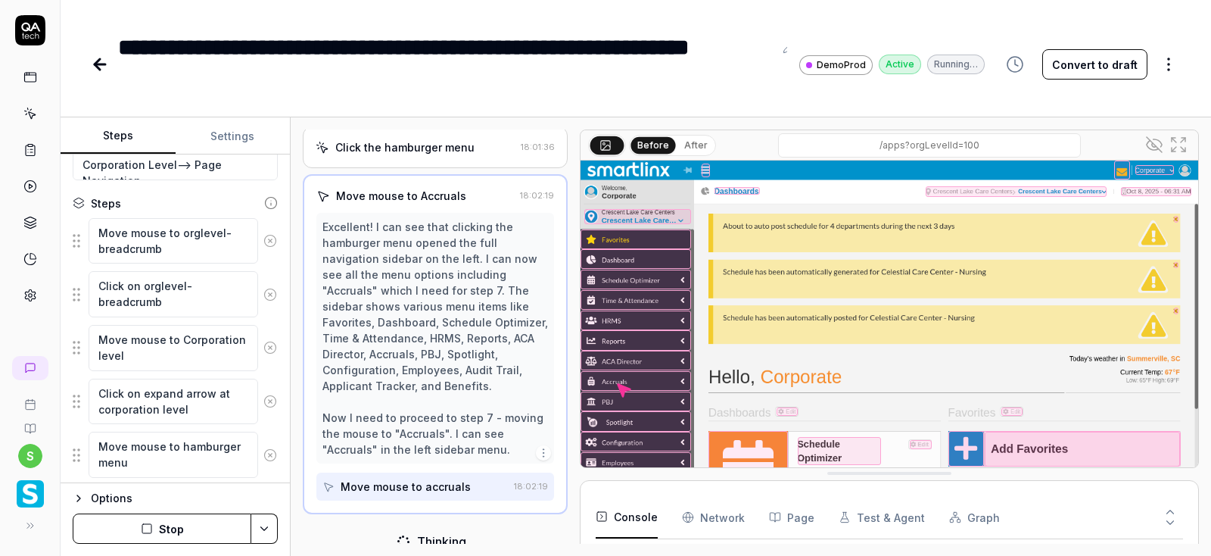
scroll to position [0, 0]
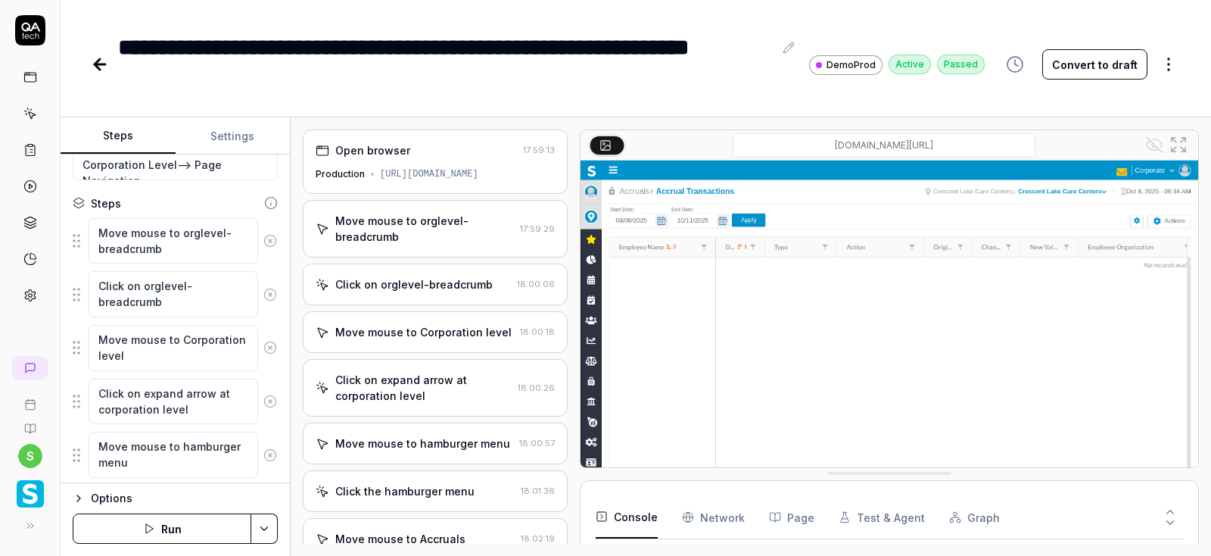
type textarea "*"
